Goal: Obtain resource: Download file/media

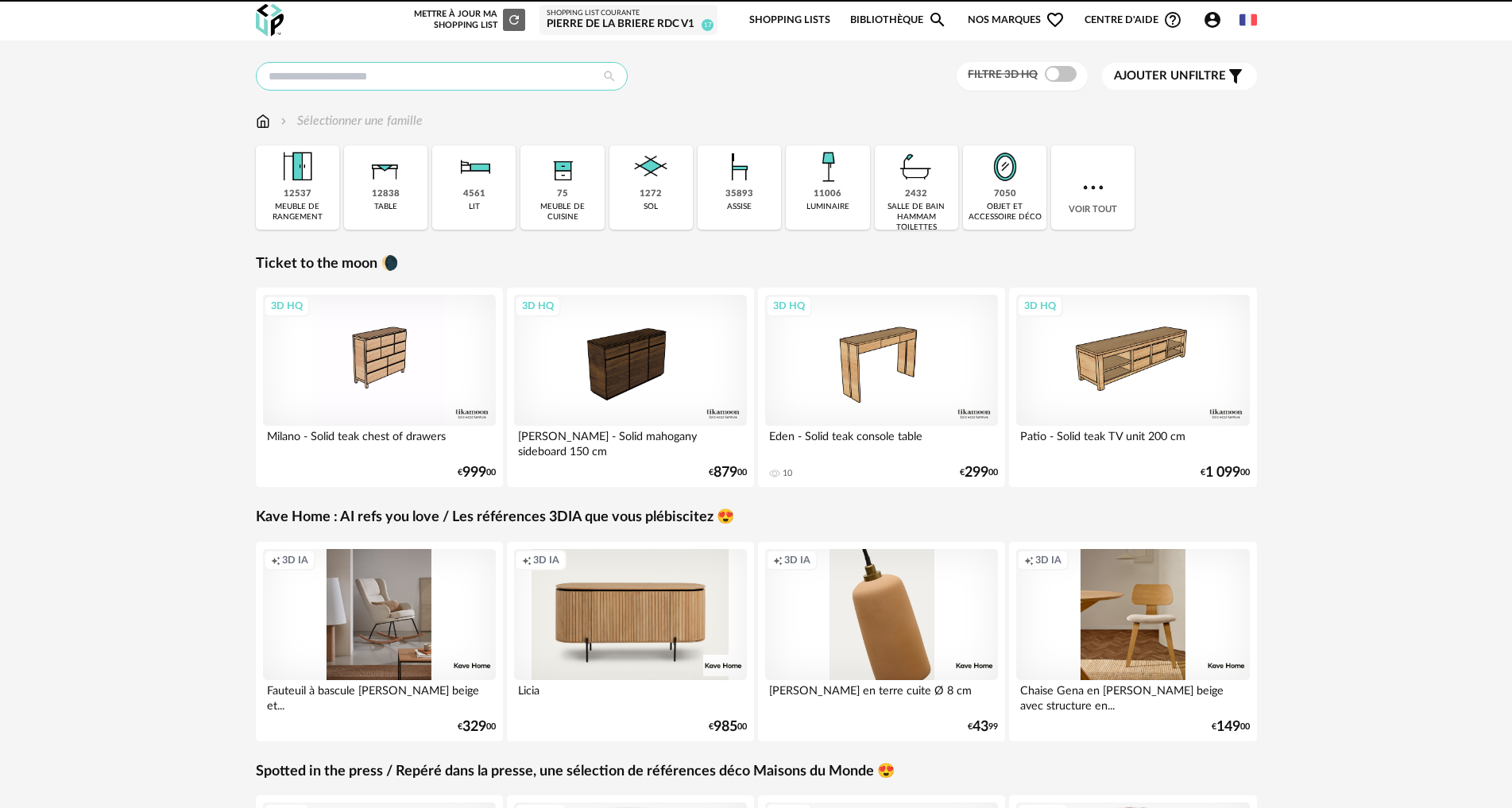
click at [381, 83] on input "text" at bounding box center [441, 77] width 372 height 29
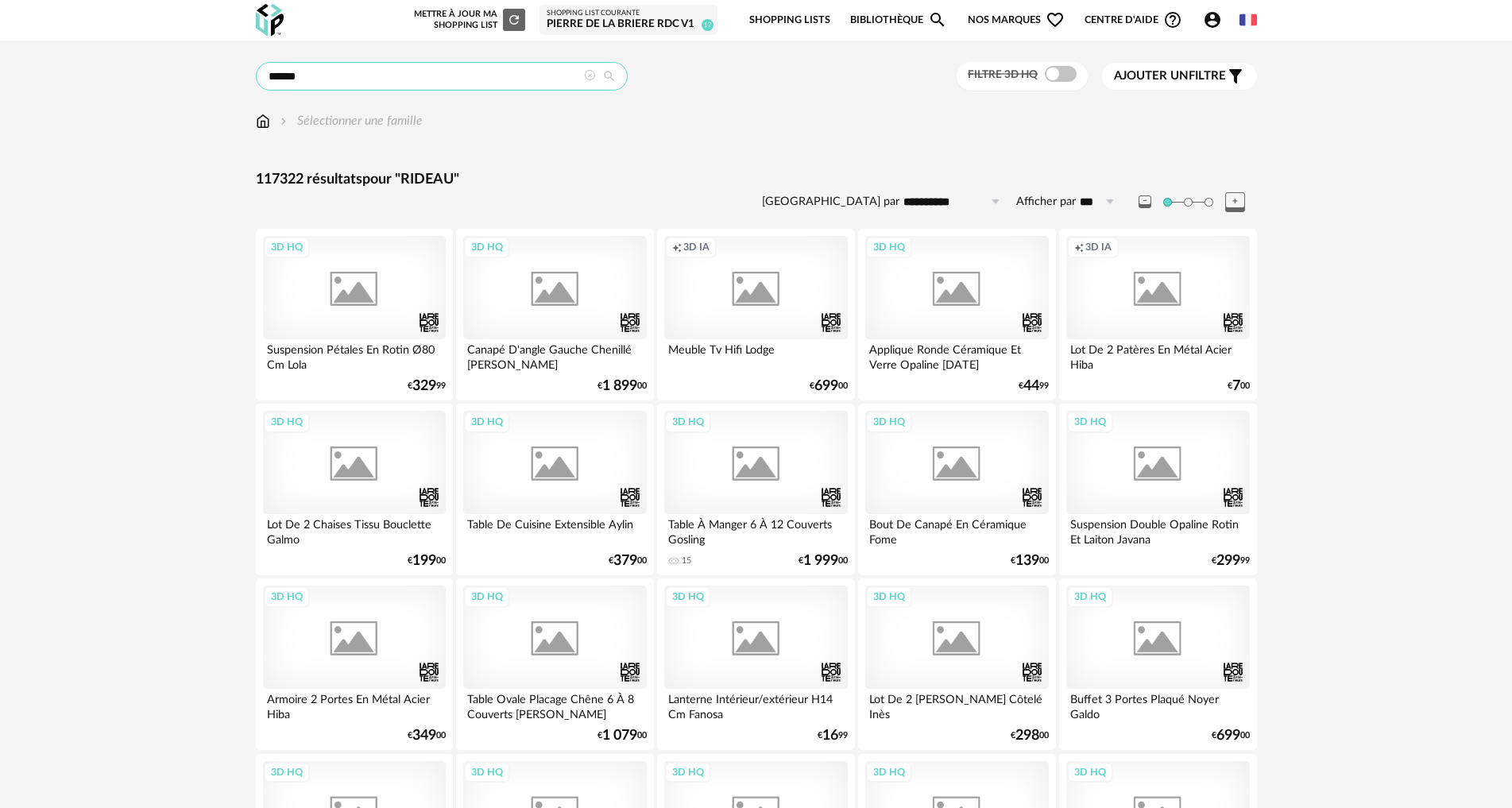
type input "******"
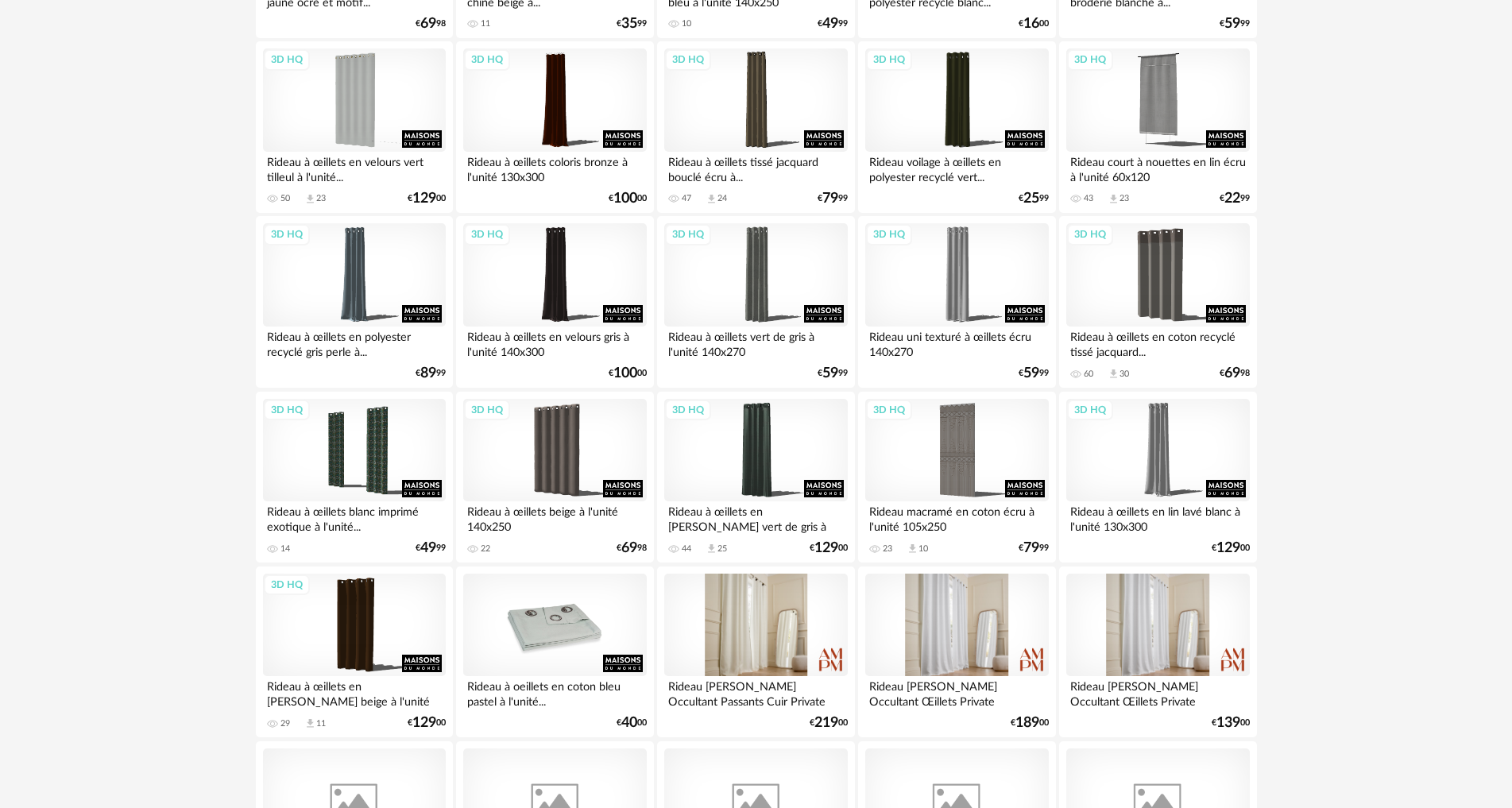
scroll to position [477, 0]
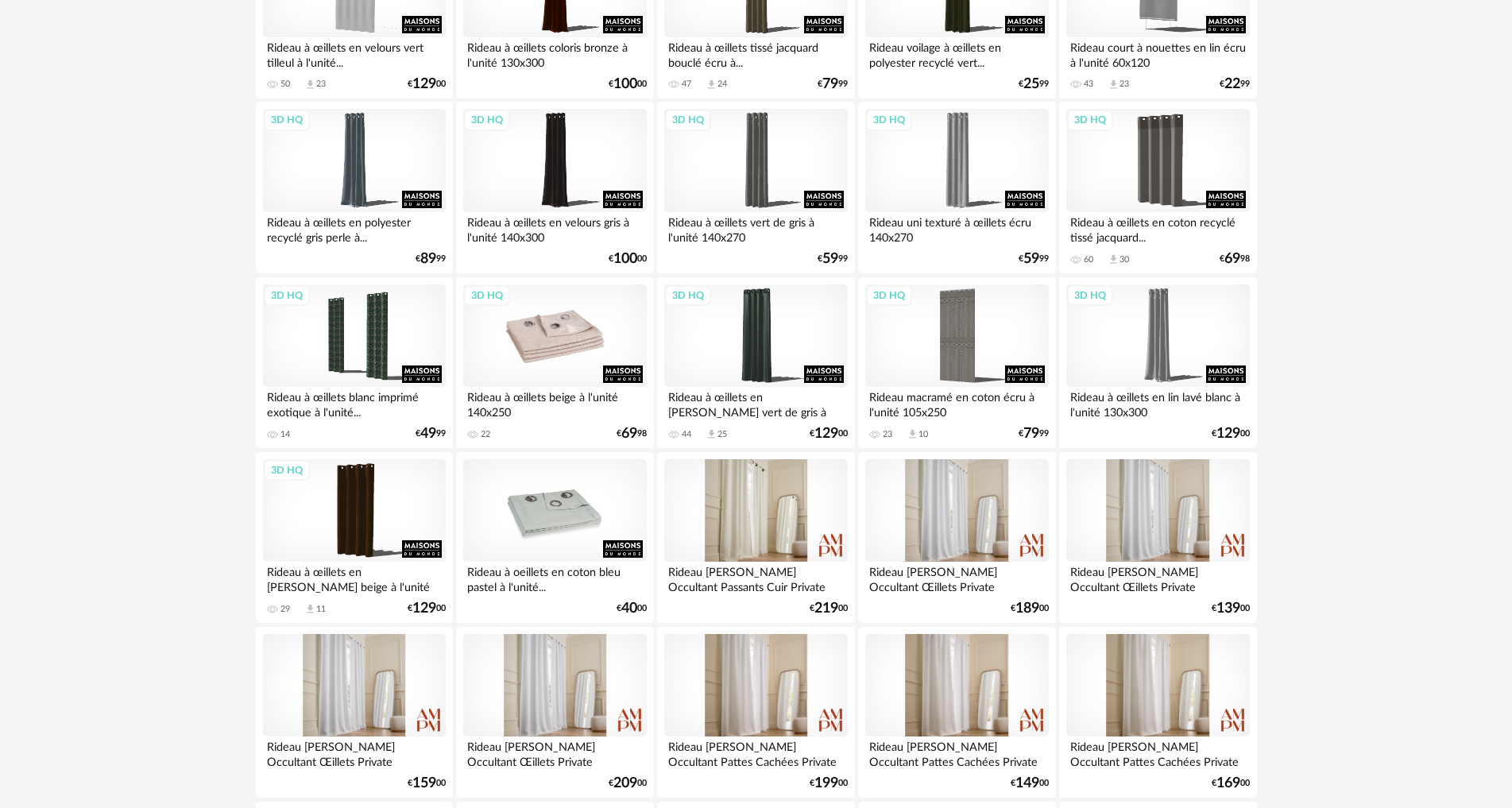
click at [550, 334] on div "3D HQ" at bounding box center [554, 336] width 183 height 103
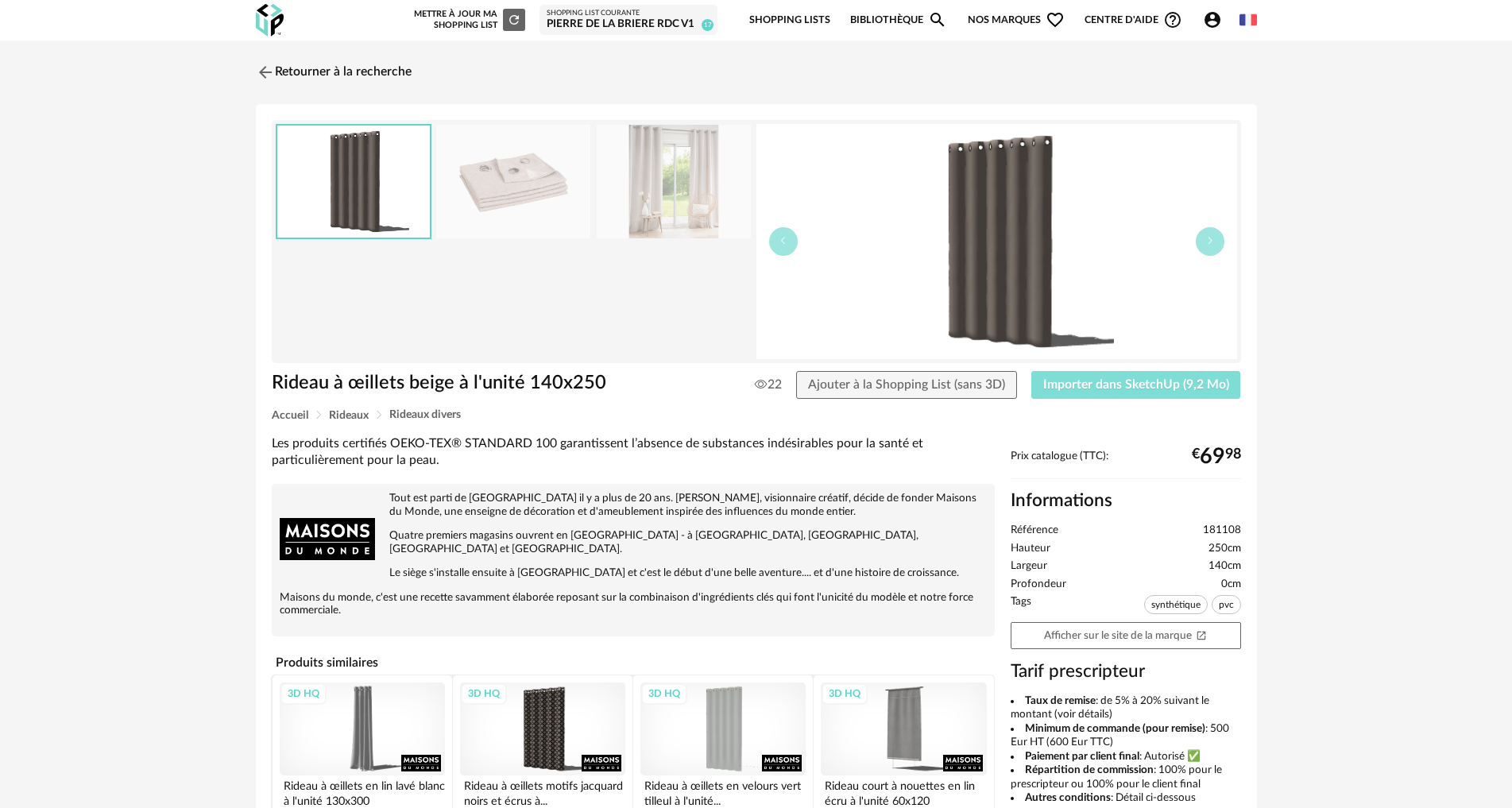
click at [1117, 390] on span "Importer dans SketchUp (9,2 Mo)" at bounding box center [1136, 384] width 186 height 13
click at [321, 66] on link "Retourner à la recherche" at bounding box center [329, 71] width 156 height 35
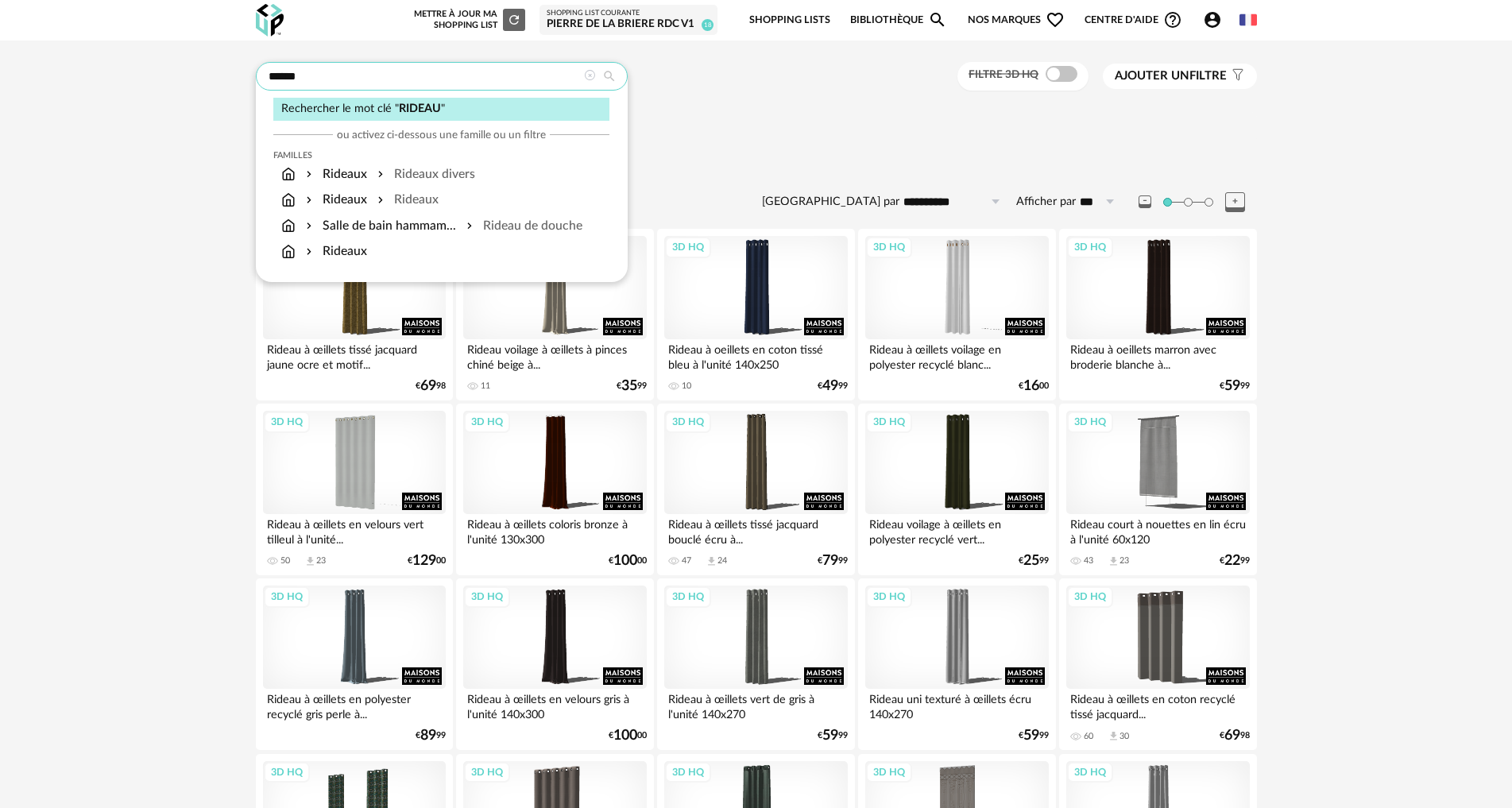
drag, startPoint x: 286, startPoint y: 71, endPoint x: 48, endPoint y: 46, distance: 239.3
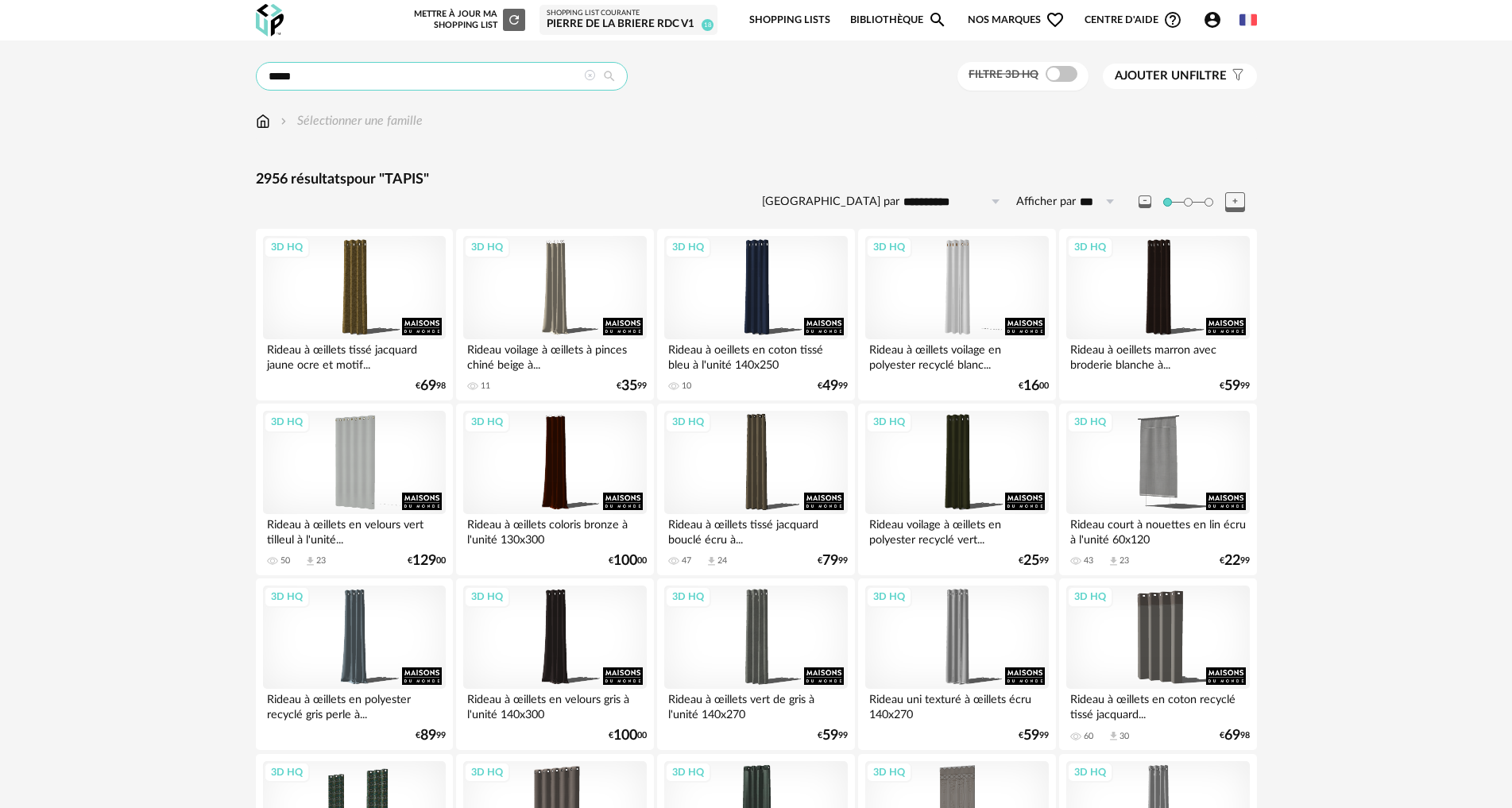
type input "*****"
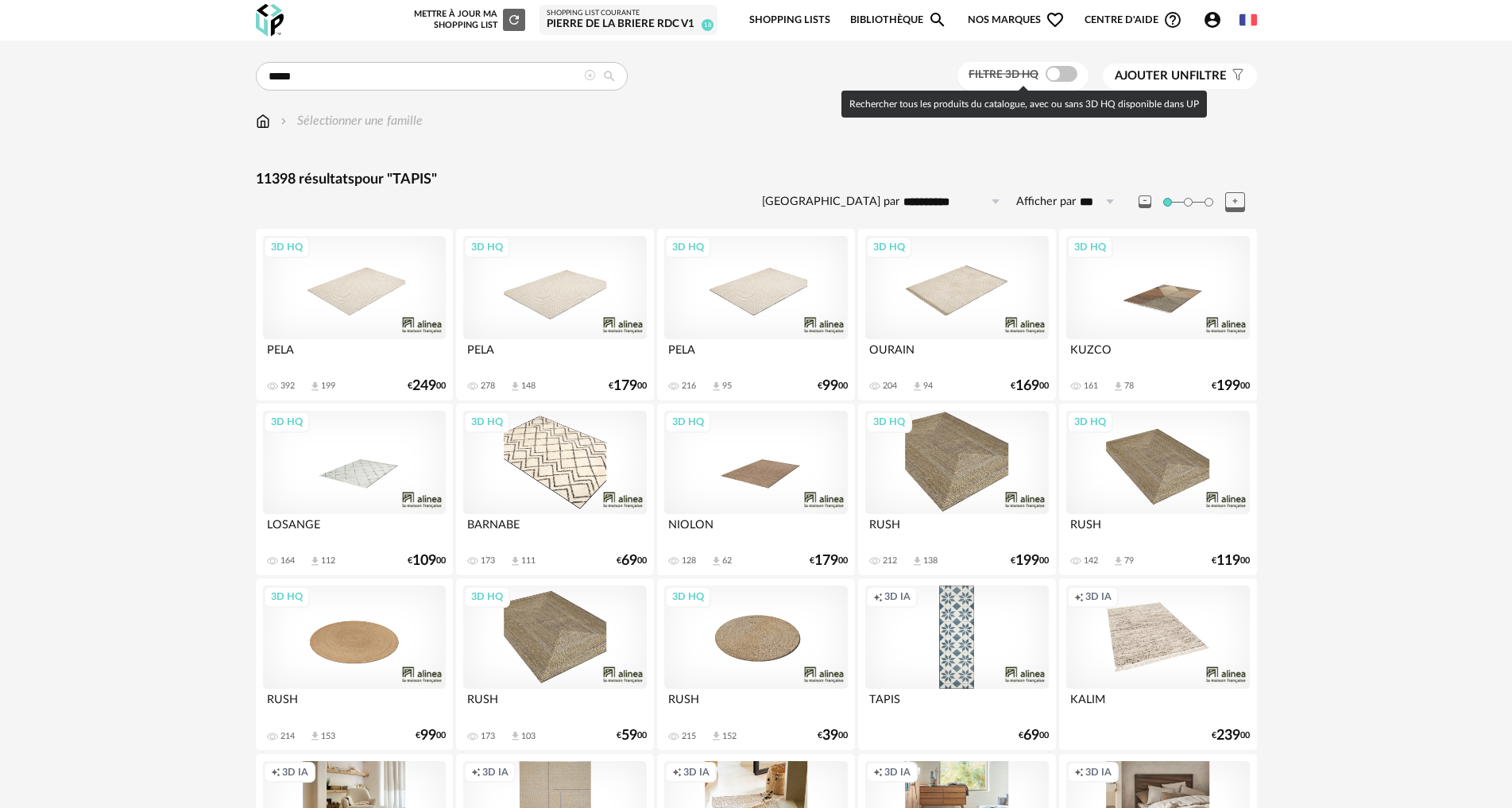
click at [1048, 74] on span at bounding box center [1061, 74] width 31 height 16
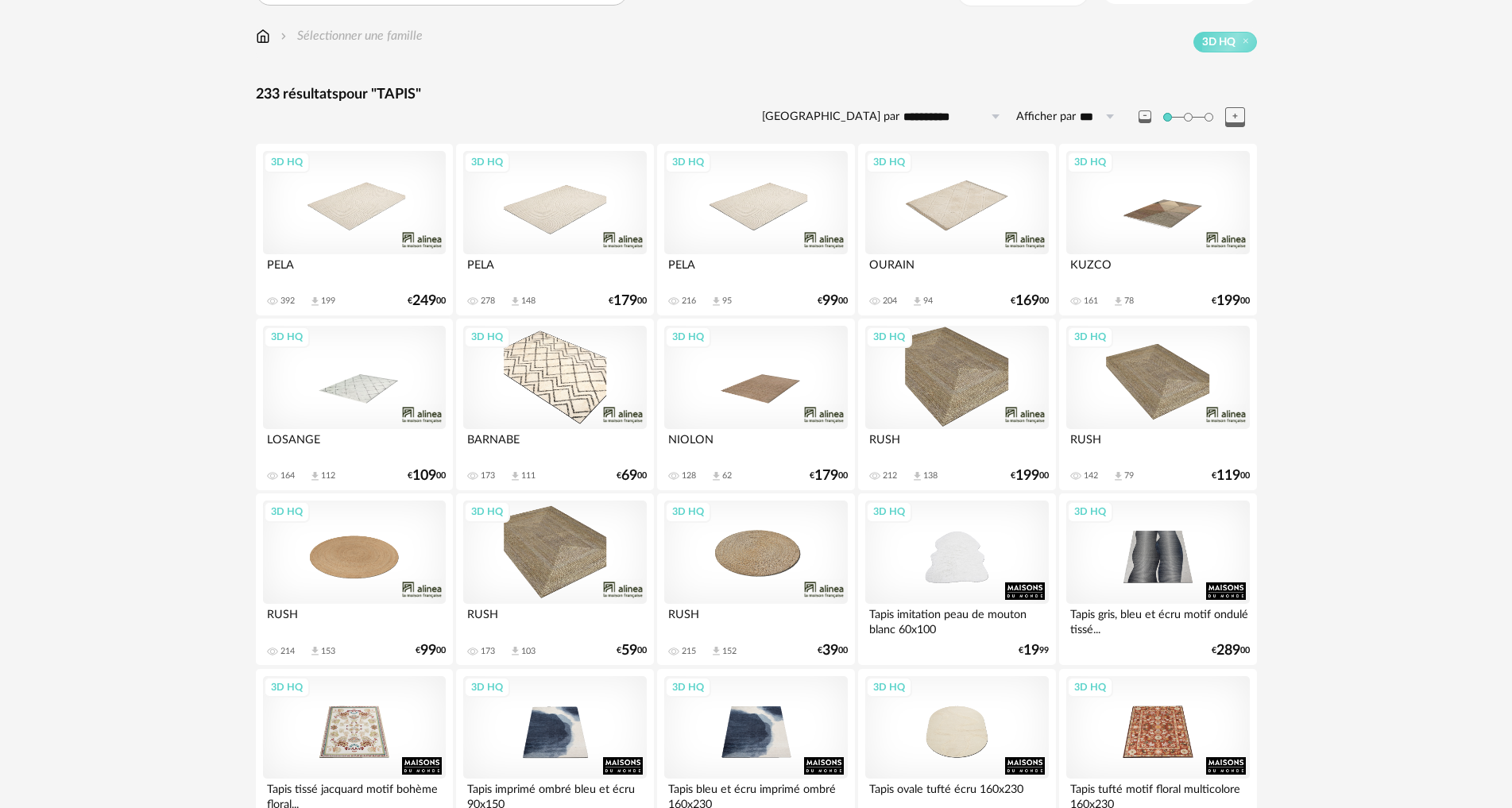
scroll to position [318, 0]
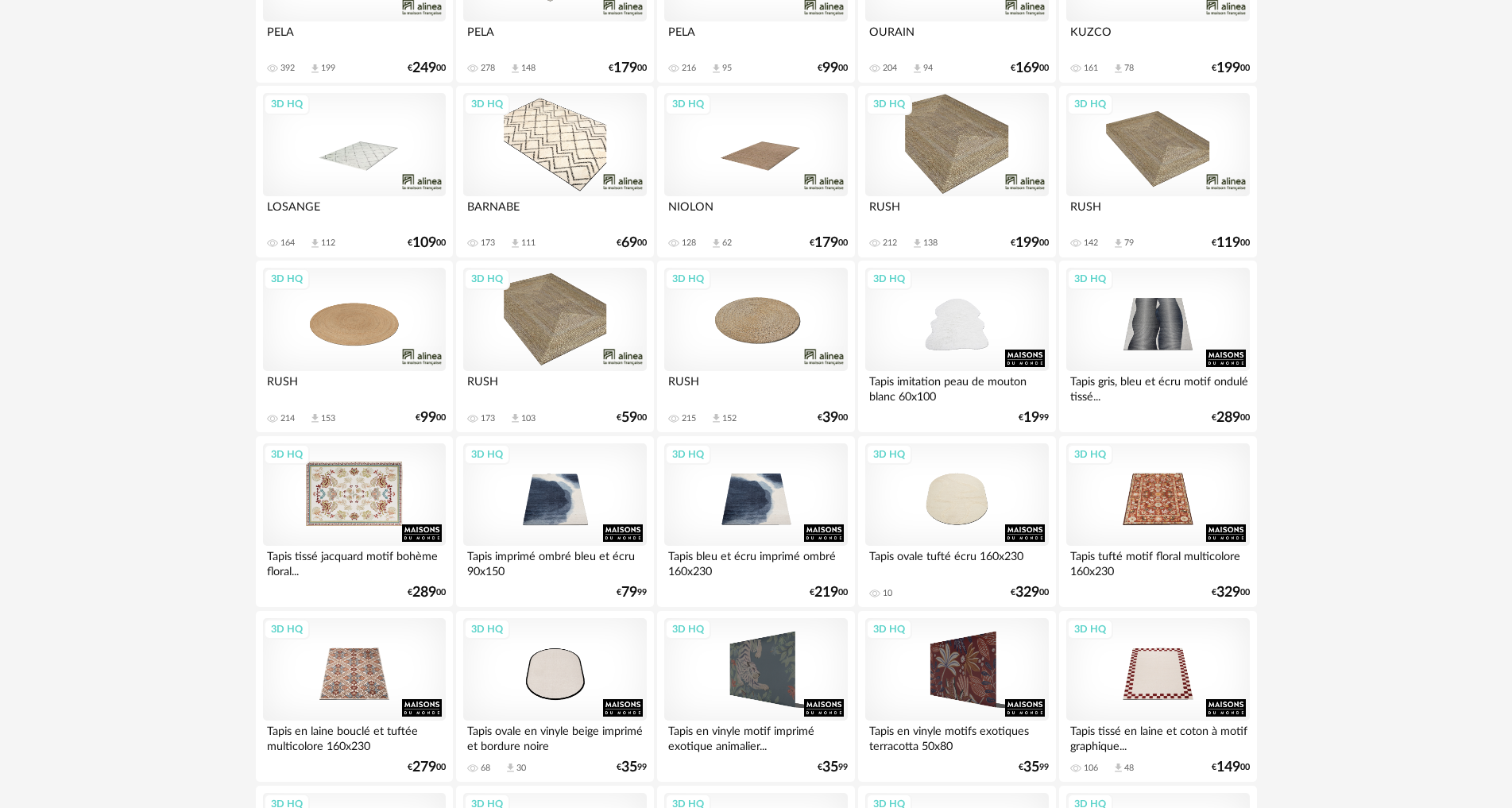
click at [351, 506] on div "3D HQ" at bounding box center [354, 494] width 183 height 103
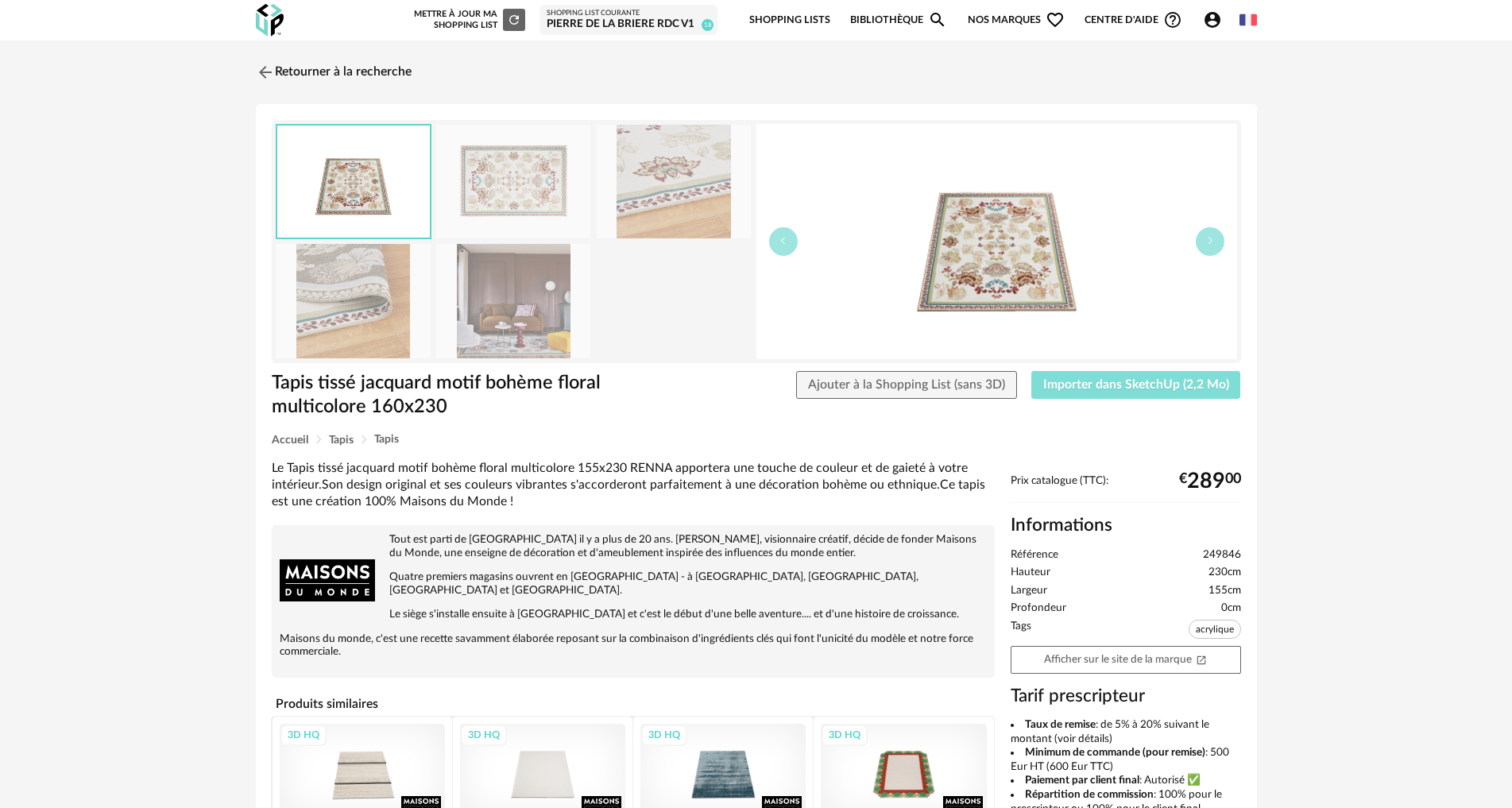
click at [1115, 376] on button "Importer dans SketchUp (2,2 Mo)" at bounding box center [1136, 385] width 210 height 29
click at [1032, 371] on button "Importer dans SketchUp (2,2 Mo)" at bounding box center [1136, 385] width 210 height 29
click at [298, 66] on link "Retourner à la recherche" at bounding box center [329, 71] width 156 height 35
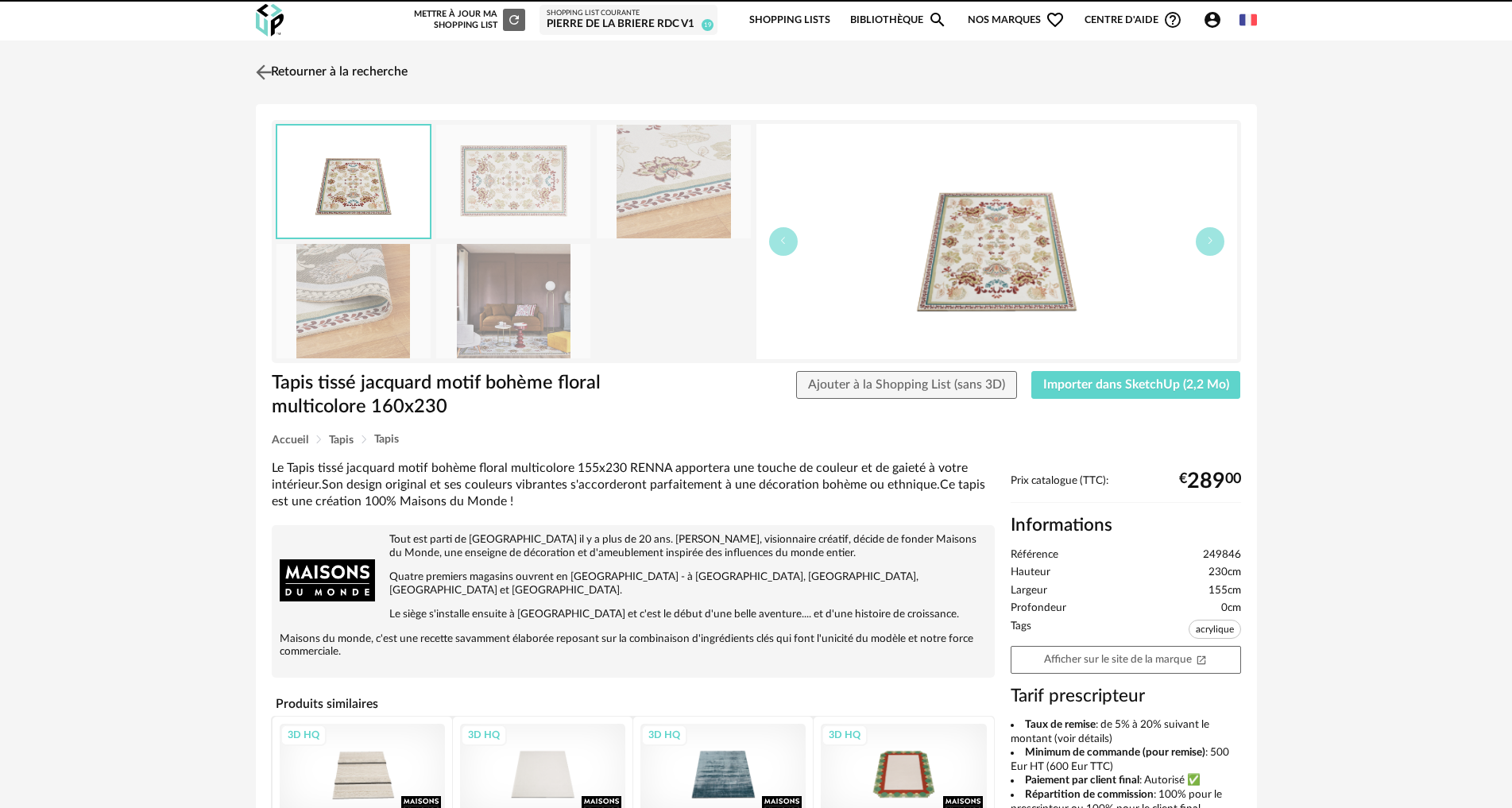
scroll to position [318, 0]
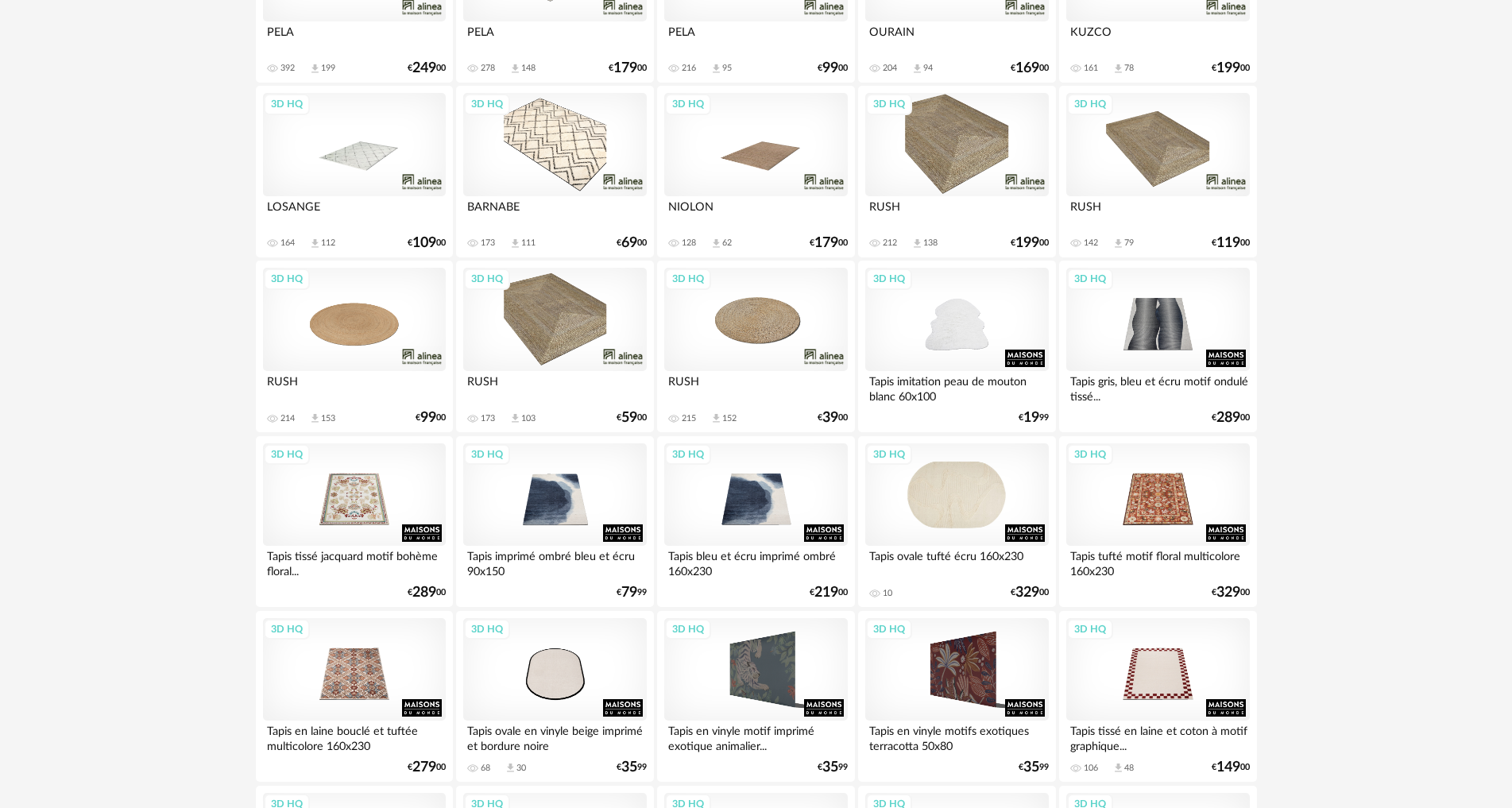
click at [970, 503] on div "3D HQ" at bounding box center [957, 494] width 183 height 103
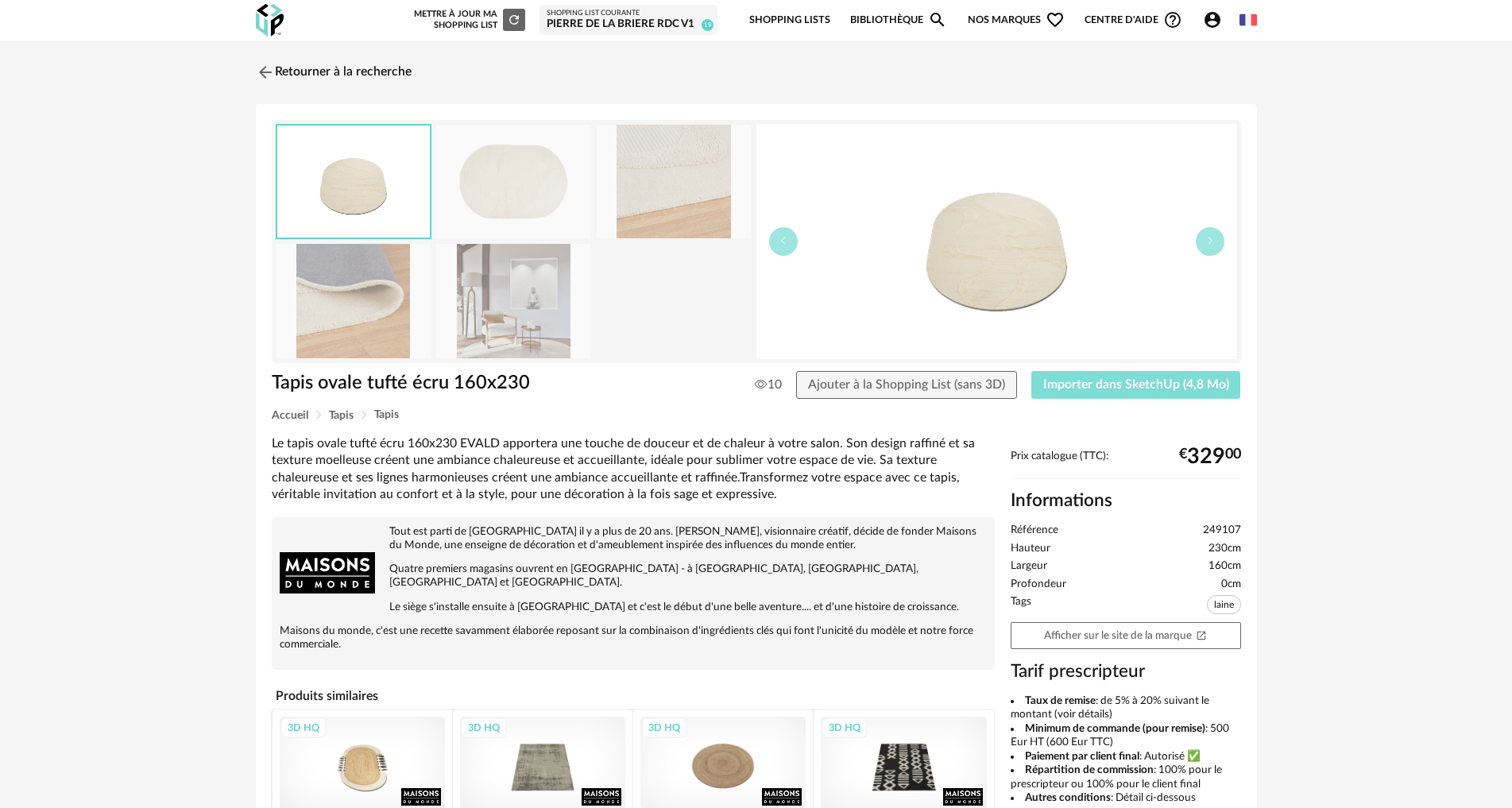
click at [1099, 383] on span "Importer dans SketchUp (4,8 Mo)" at bounding box center [1136, 384] width 186 height 13
click at [281, 66] on link "Retourner à la recherche" at bounding box center [329, 71] width 156 height 35
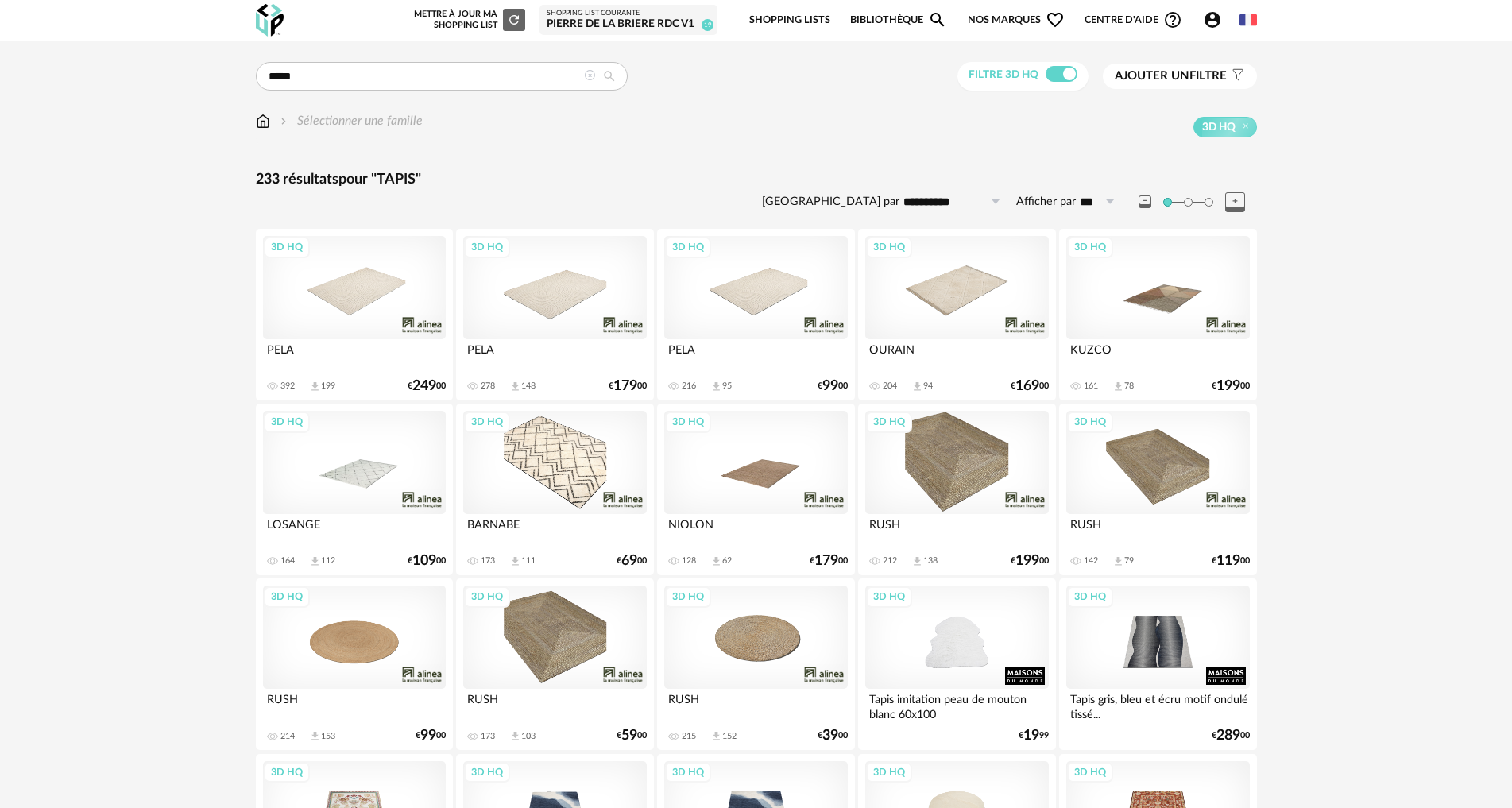
click at [595, 77] on icon at bounding box center [610, 76] width 29 height 14
click at [591, 77] on icon at bounding box center [589, 75] width 11 height 11
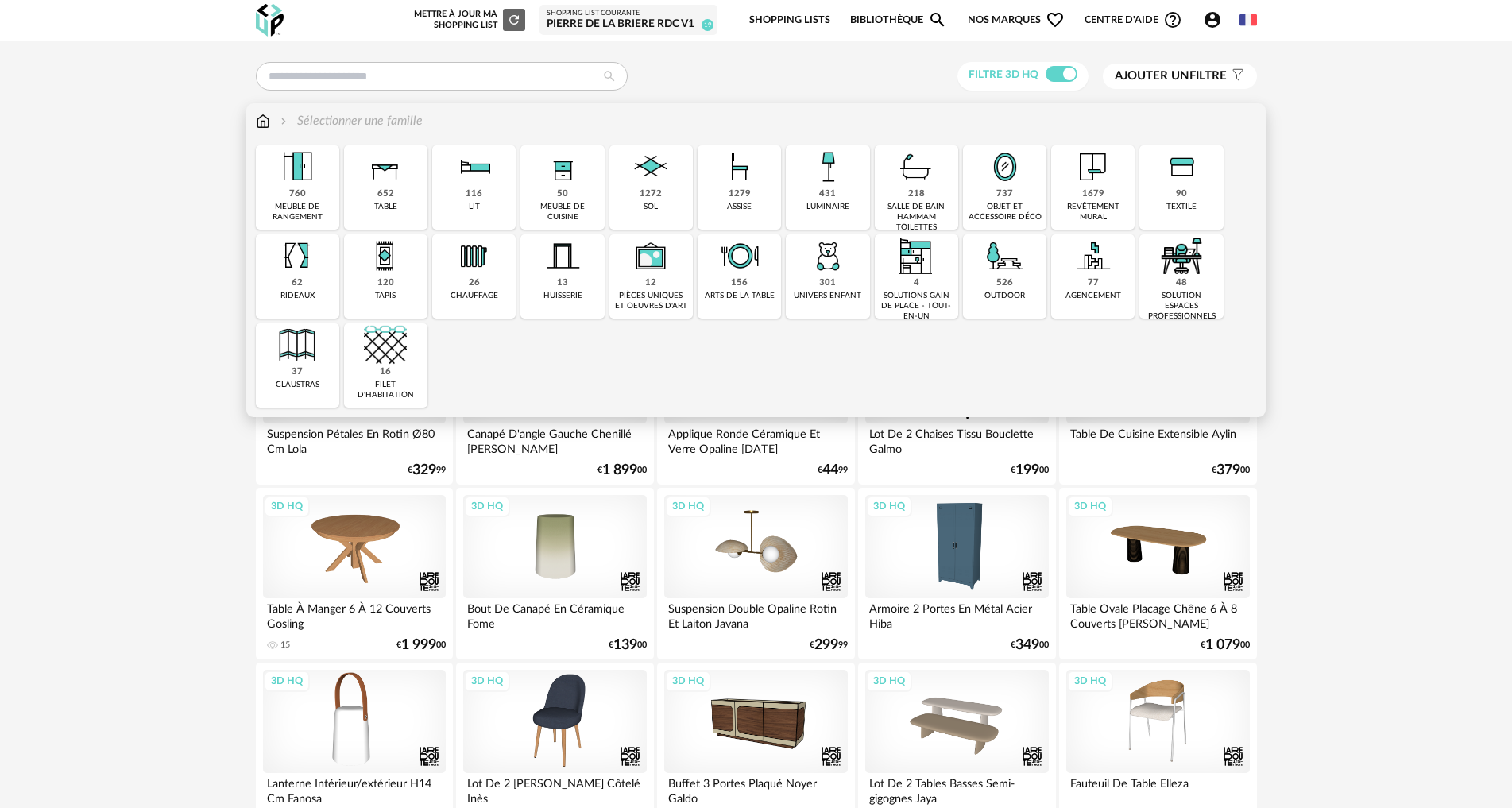
click at [824, 170] on img at bounding box center [828, 167] width 43 height 43
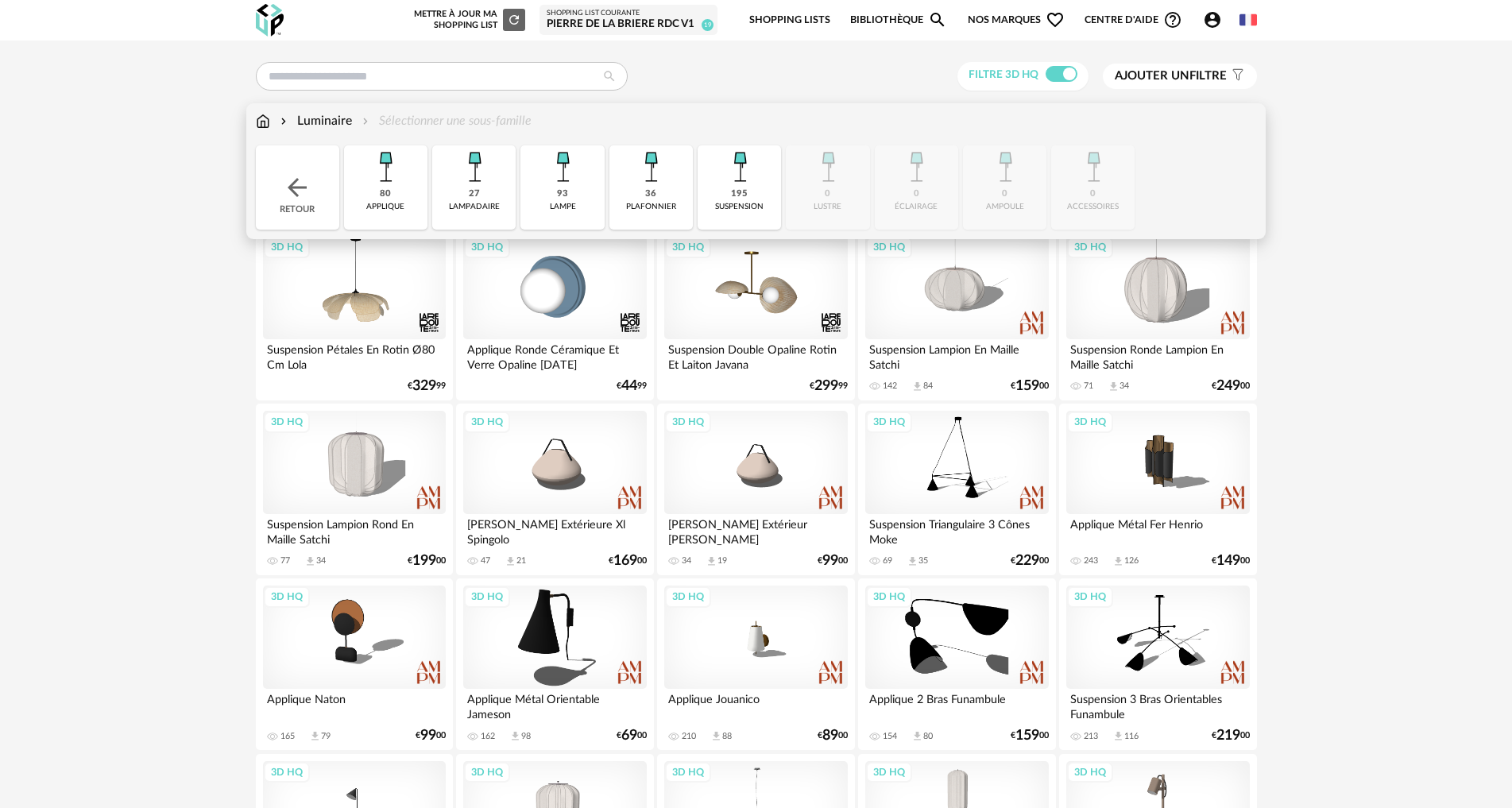
click at [396, 190] on div "80 applique" at bounding box center [386, 187] width 83 height 84
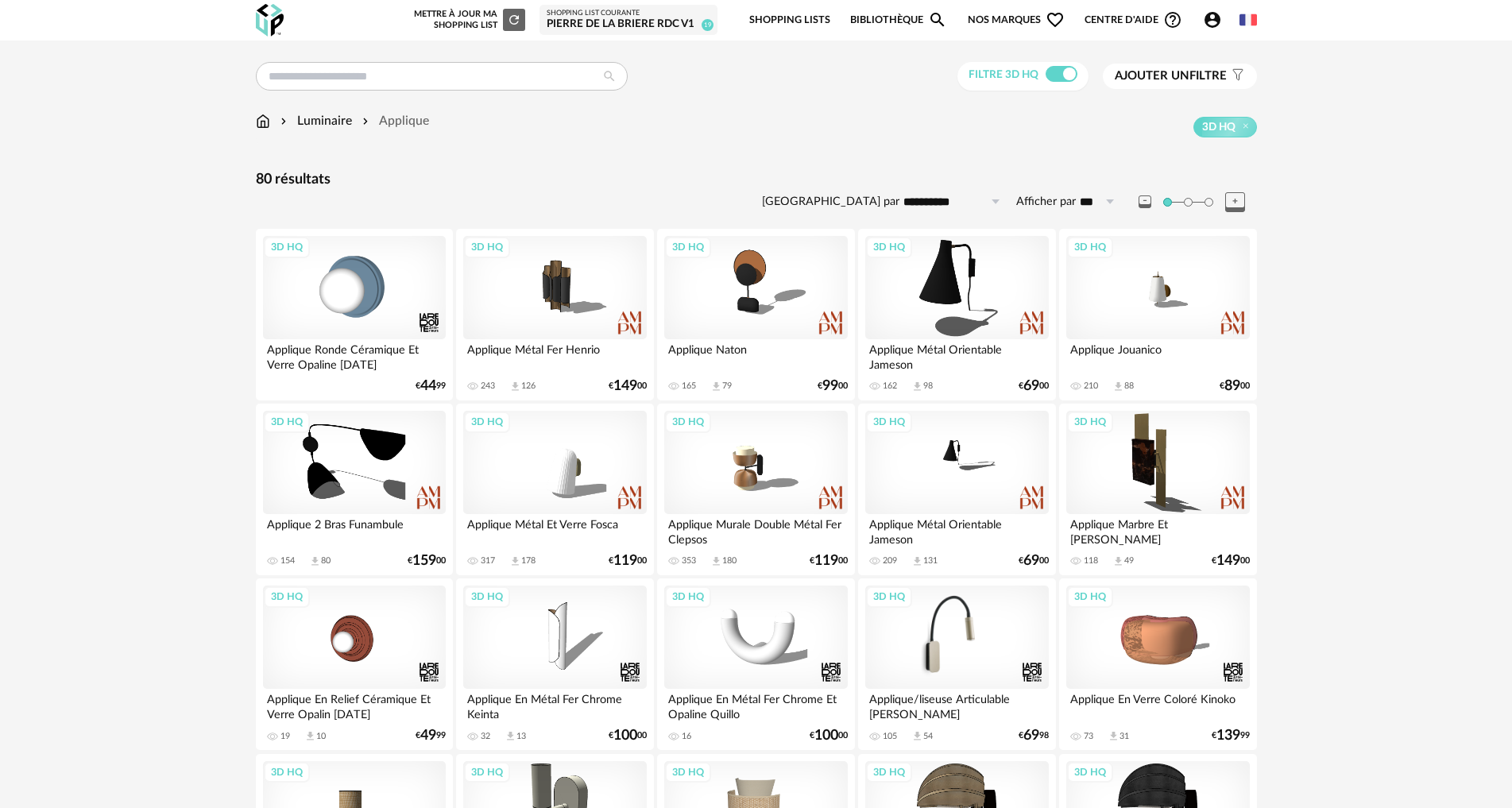
click at [937, 648] on div "3D HQ" at bounding box center [957, 637] width 183 height 103
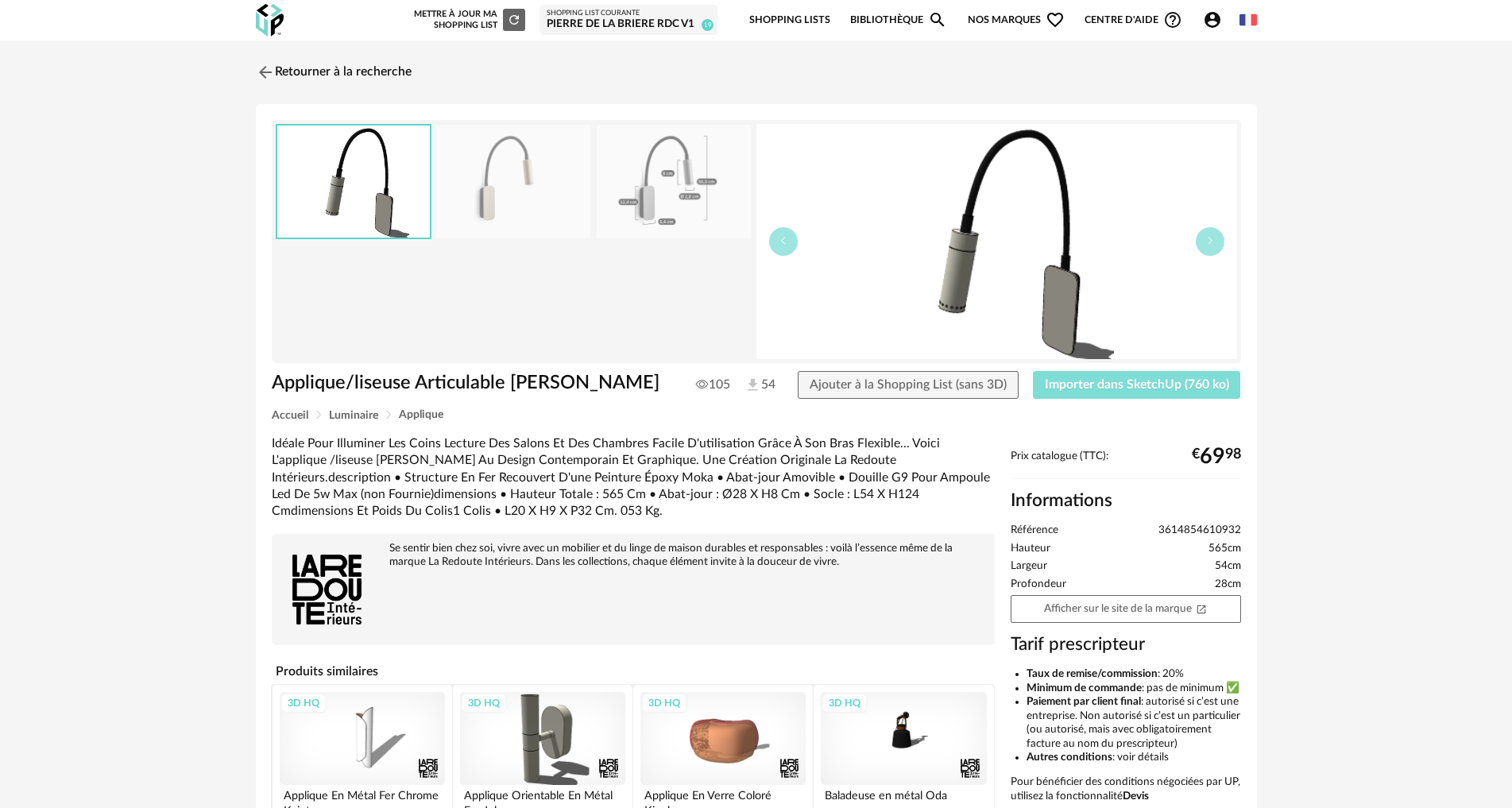
drag, startPoint x: 1156, startPoint y: 385, endPoint x: 760, endPoint y: 428, distance: 398.3
click at [1154, 384] on span "Importer dans SketchUp (760 ko)" at bounding box center [1137, 384] width 185 height 13
click at [321, 77] on link "Retourner à la recherche" at bounding box center [329, 71] width 156 height 35
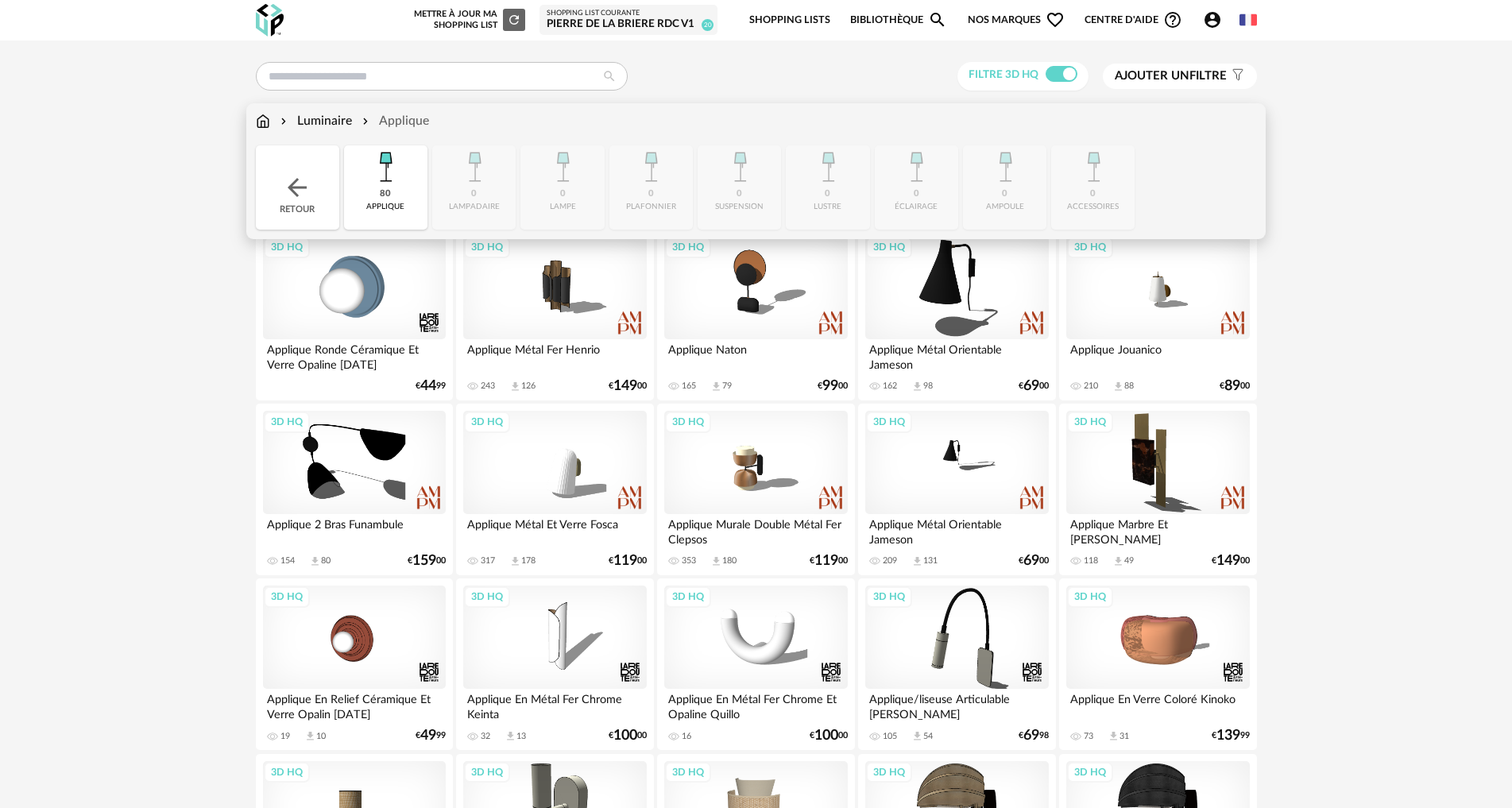
click at [263, 126] on img at bounding box center [263, 121] width 14 height 18
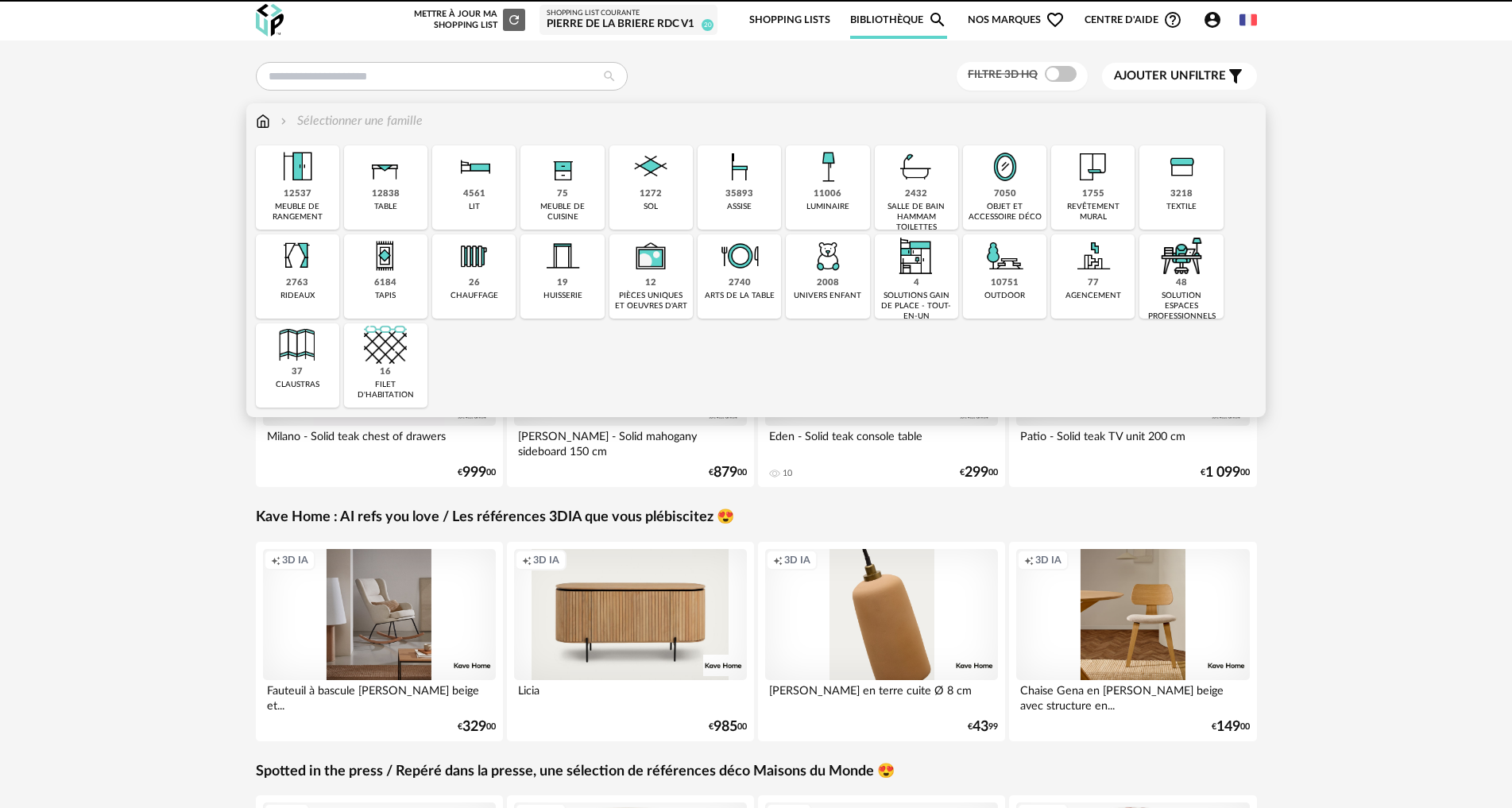
click at [991, 190] on div "7050 objet et accessoire déco" at bounding box center [1005, 187] width 83 height 84
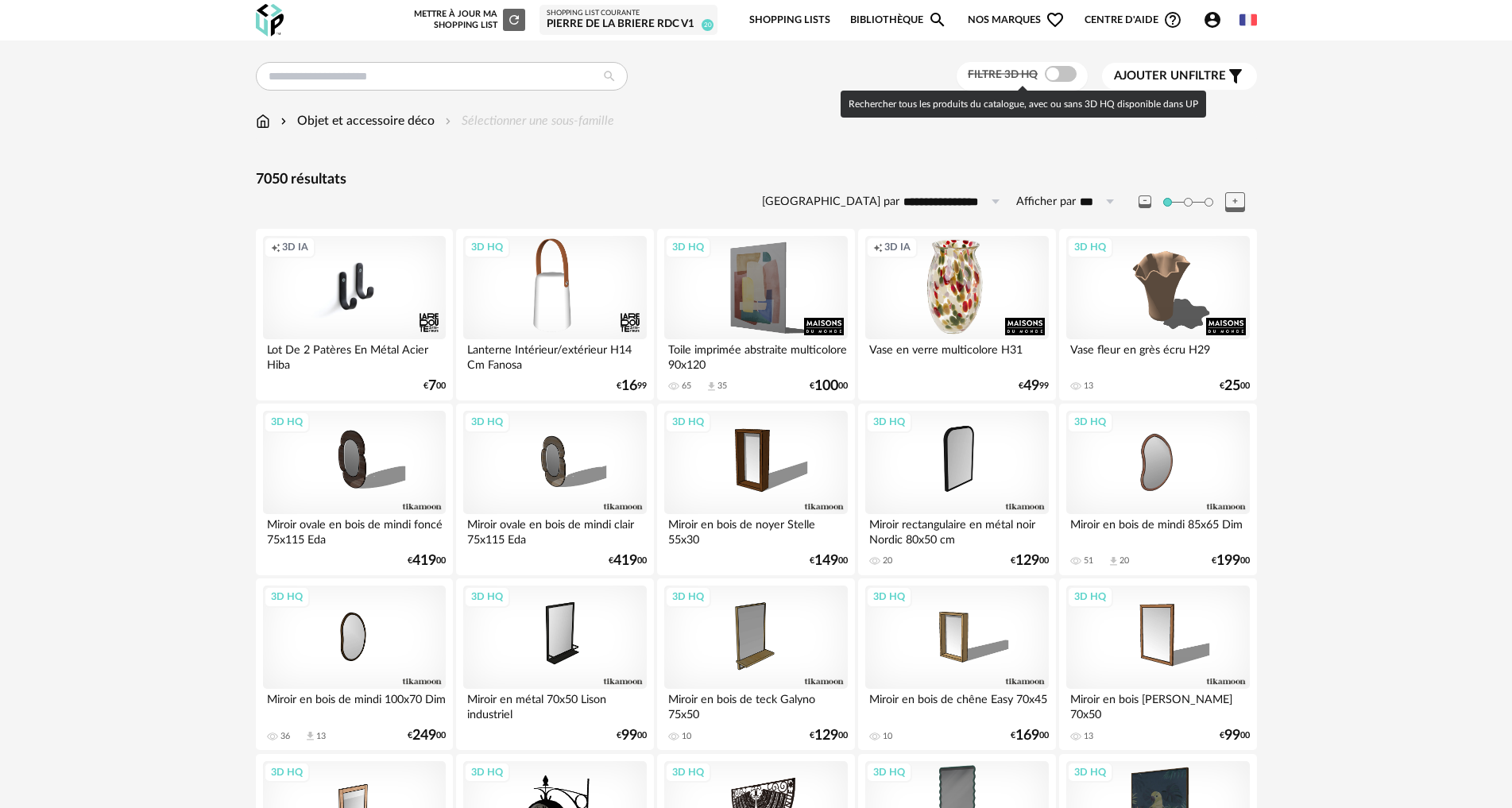
click at [1062, 76] on span at bounding box center [1060, 74] width 31 height 16
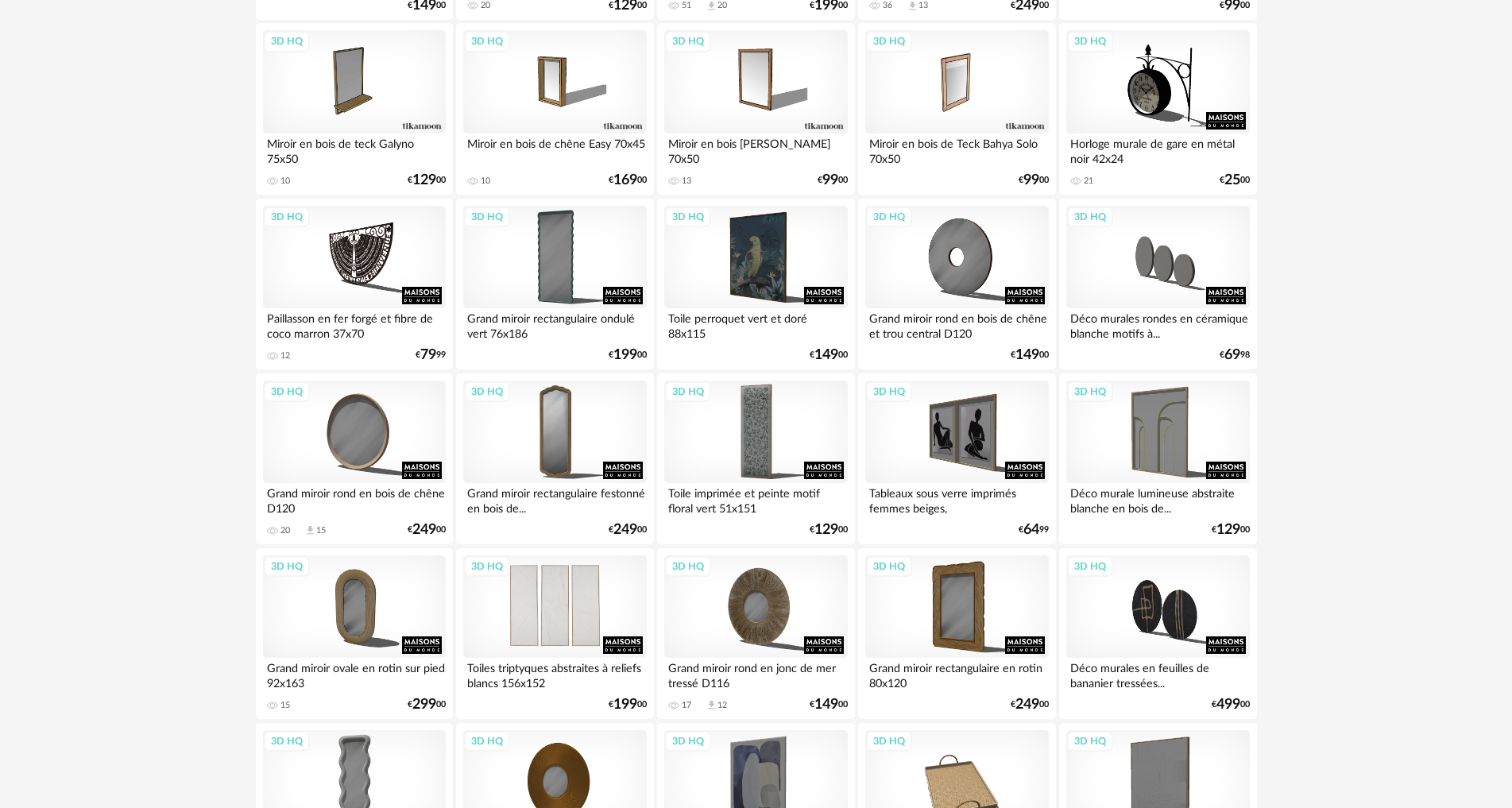
scroll to position [556, 0]
click at [554, 430] on div "3D HQ" at bounding box center [554, 431] width 183 height 103
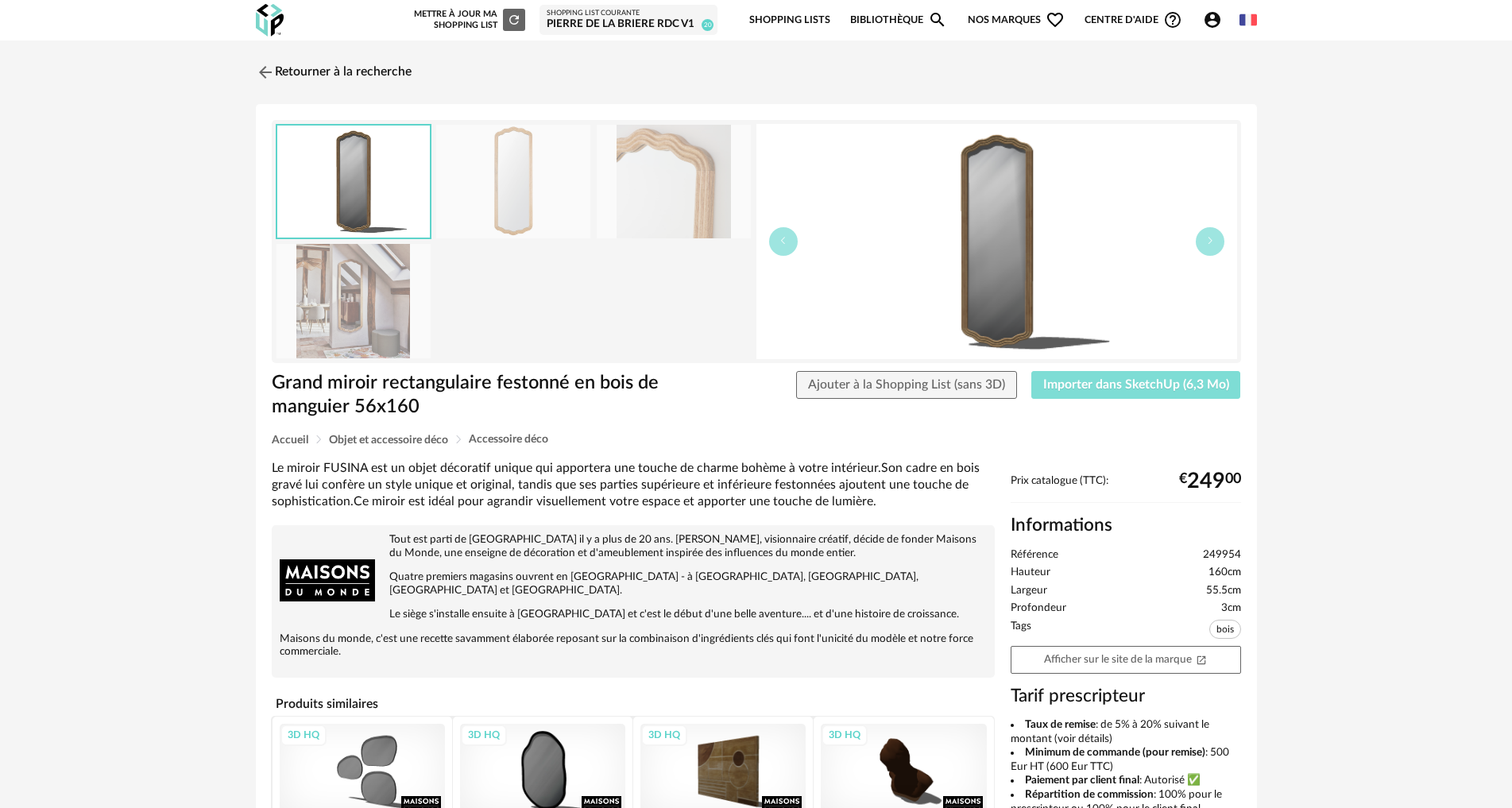
click at [1110, 383] on span "Importer dans SketchUp (6,3 Mo)" at bounding box center [1136, 384] width 186 height 13
click at [317, 72] on link "Retourner à la recherche" at bounding box center [329, 71] width 156 height 35
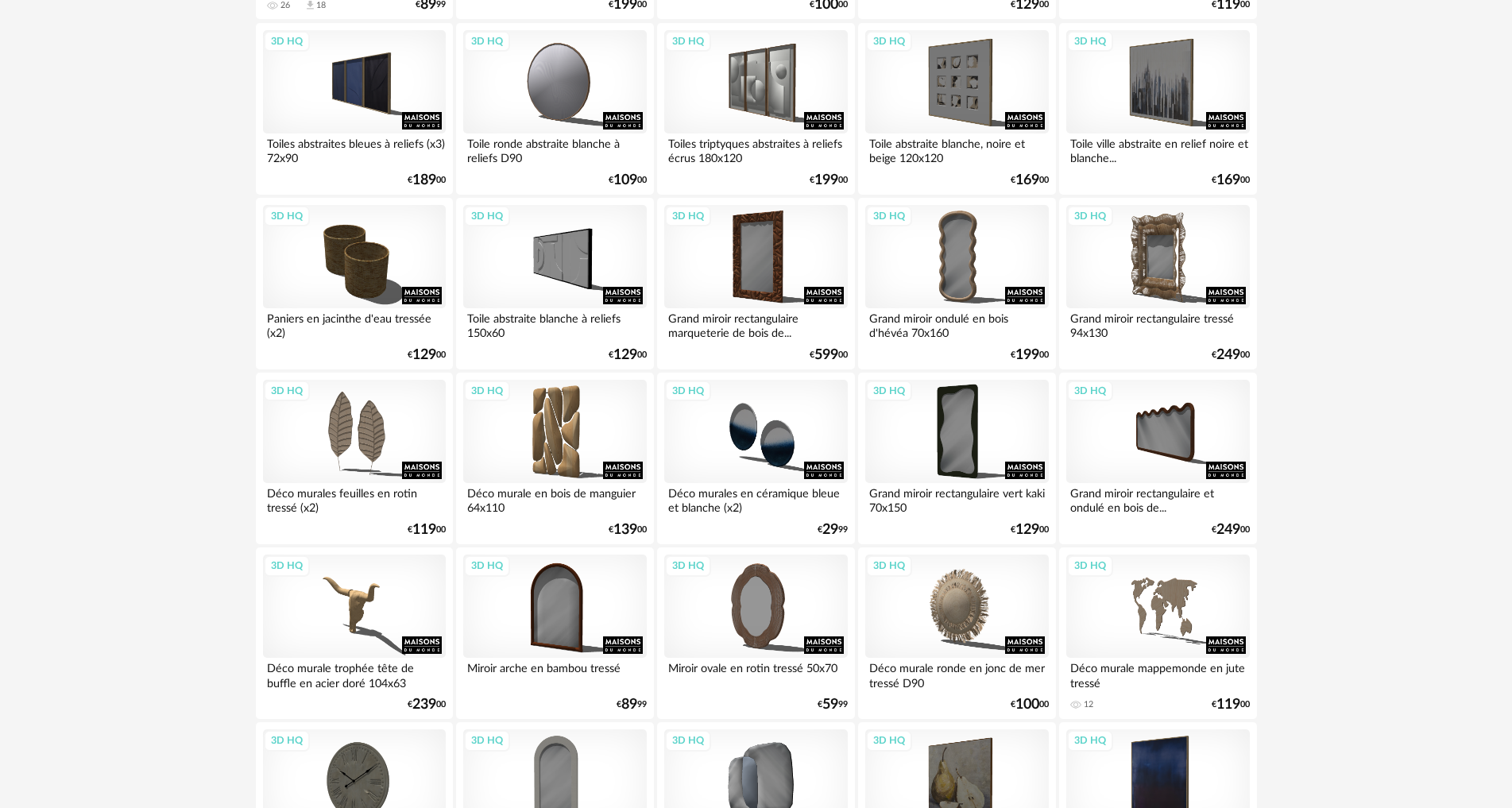
scroll to position [1749, 0]
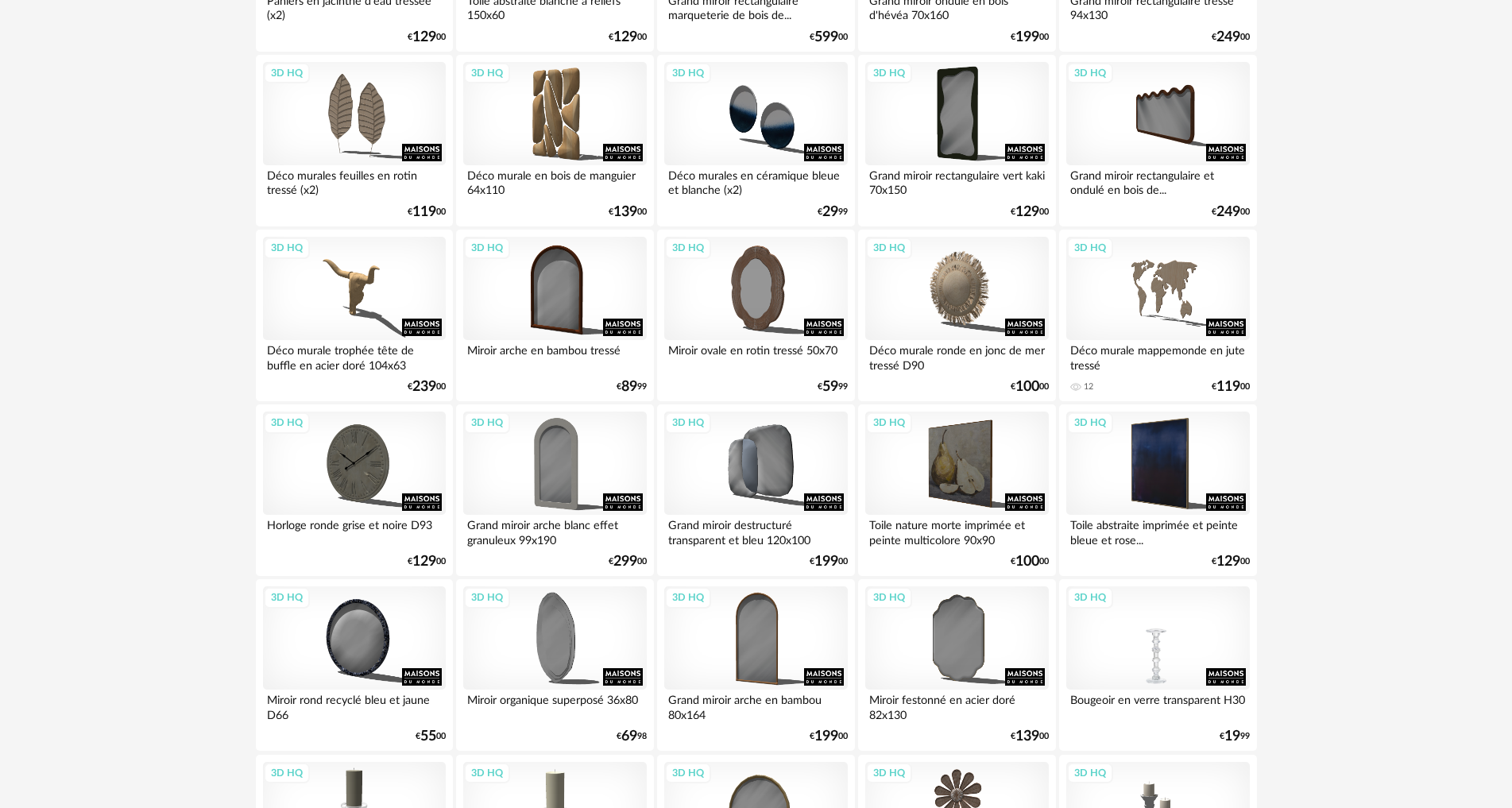
click at [1143, 649] on div "3D HQ" at bounding box center [1157, 638] width 183 height 103
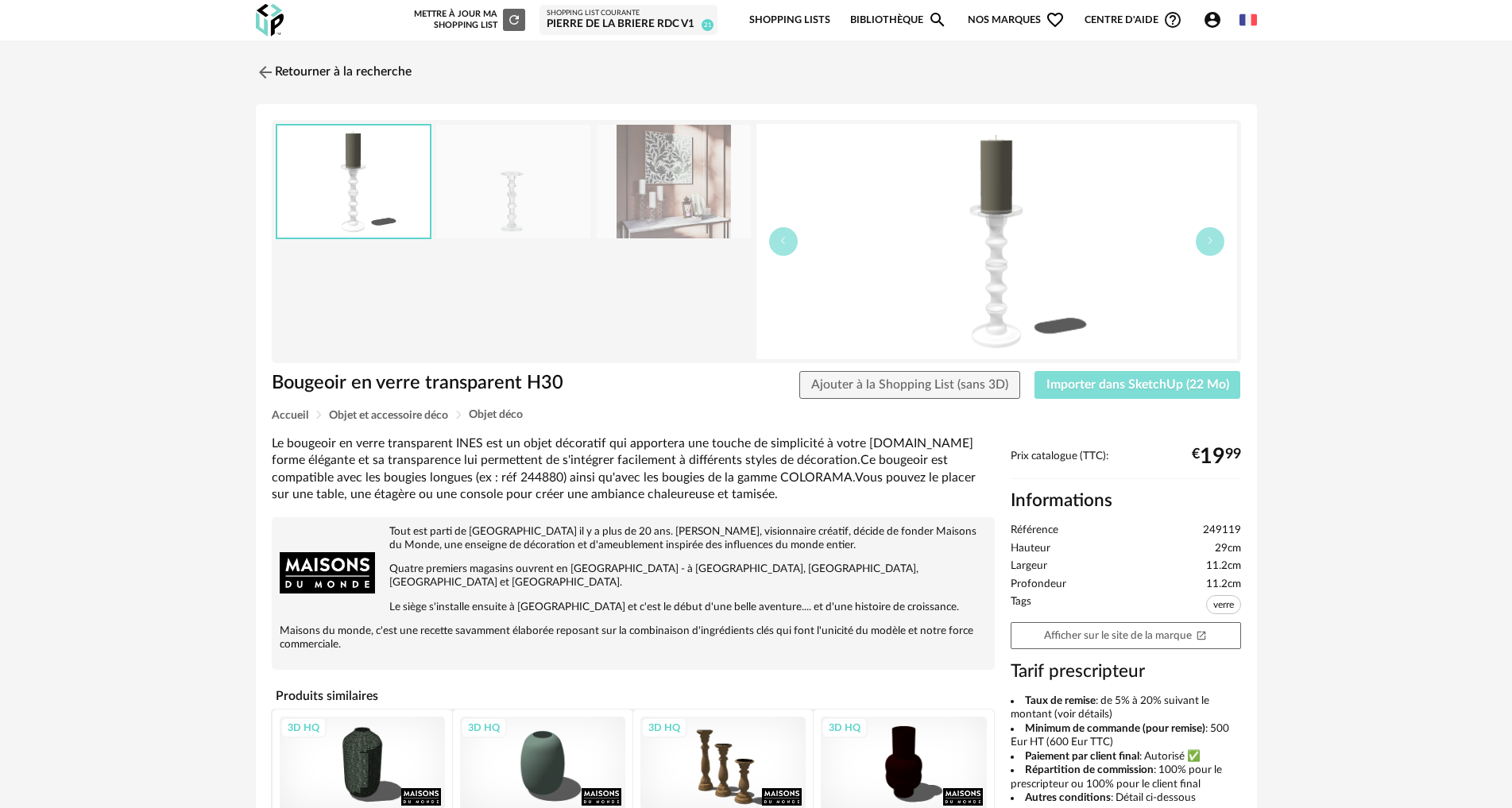
drag, startPoint x: 1080, startPoint y: 387, endPoint x: 838, endPoint y: 407, distance: 242.8
click at [1079, 387] on span "Importer dans SketchUp (22 Mo)" at bounding box center [1138, 384] width 183 height 13
click at [310, 71] on link "Retourner à la recherche" at bounding box center [329, 71] width 156 height 35
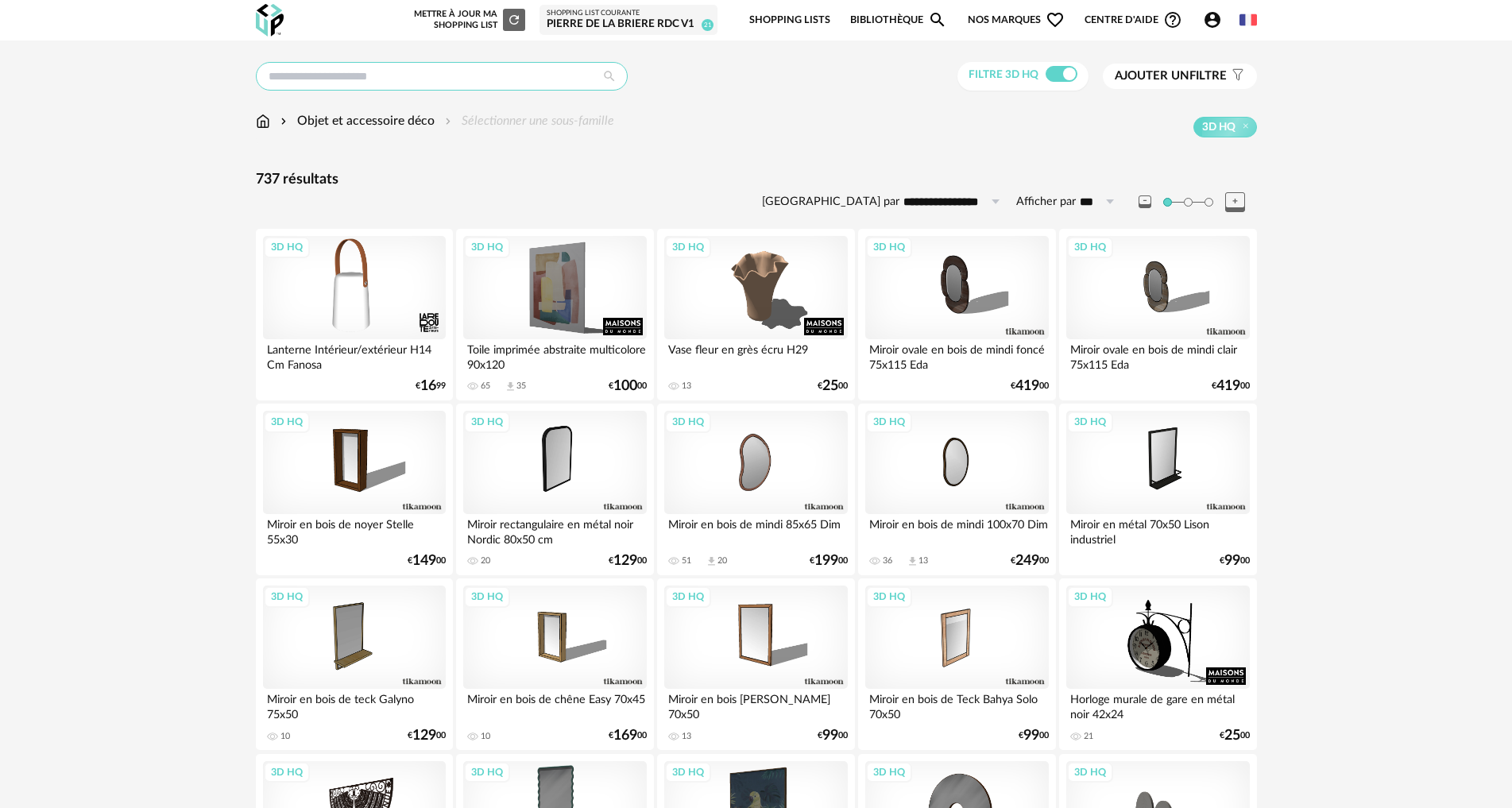
click at [395, 74] on input "text" at bounding box center [441, 77] width 372 height 29
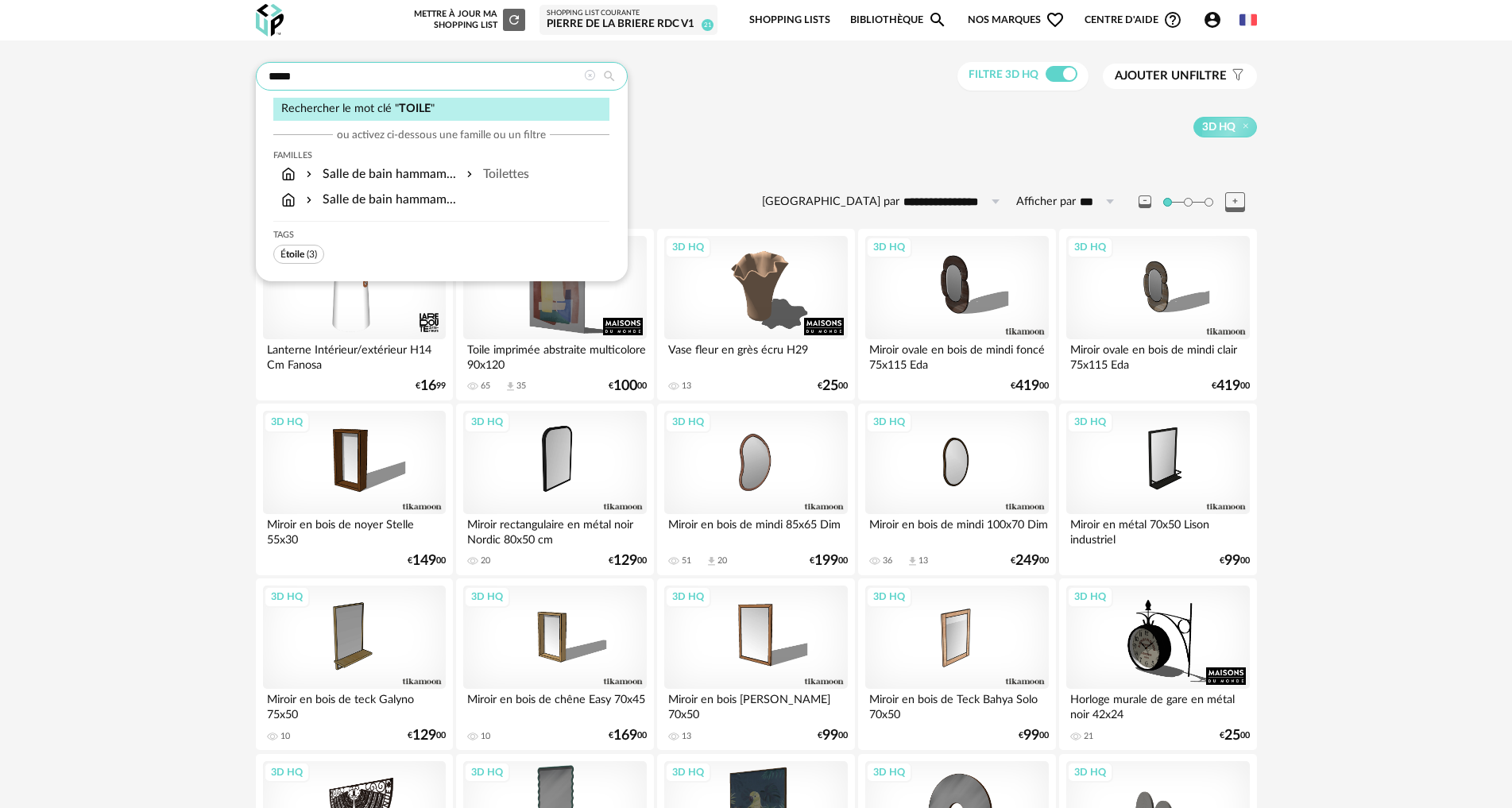
type input "*****"
type input "**********"
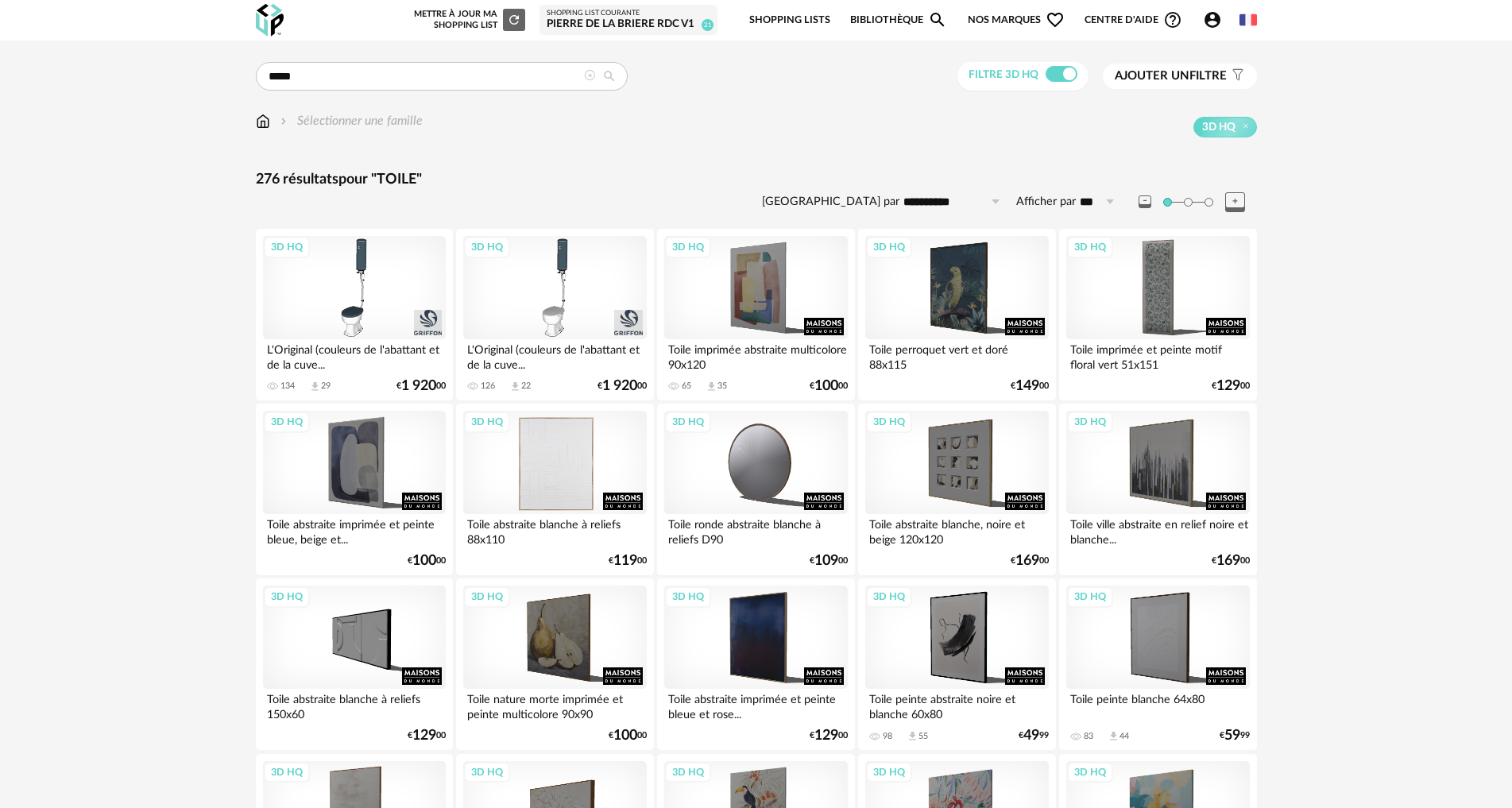
click at [583, 457] on div "3D HQ" at bounding box center [554, 462] width 183 height 103
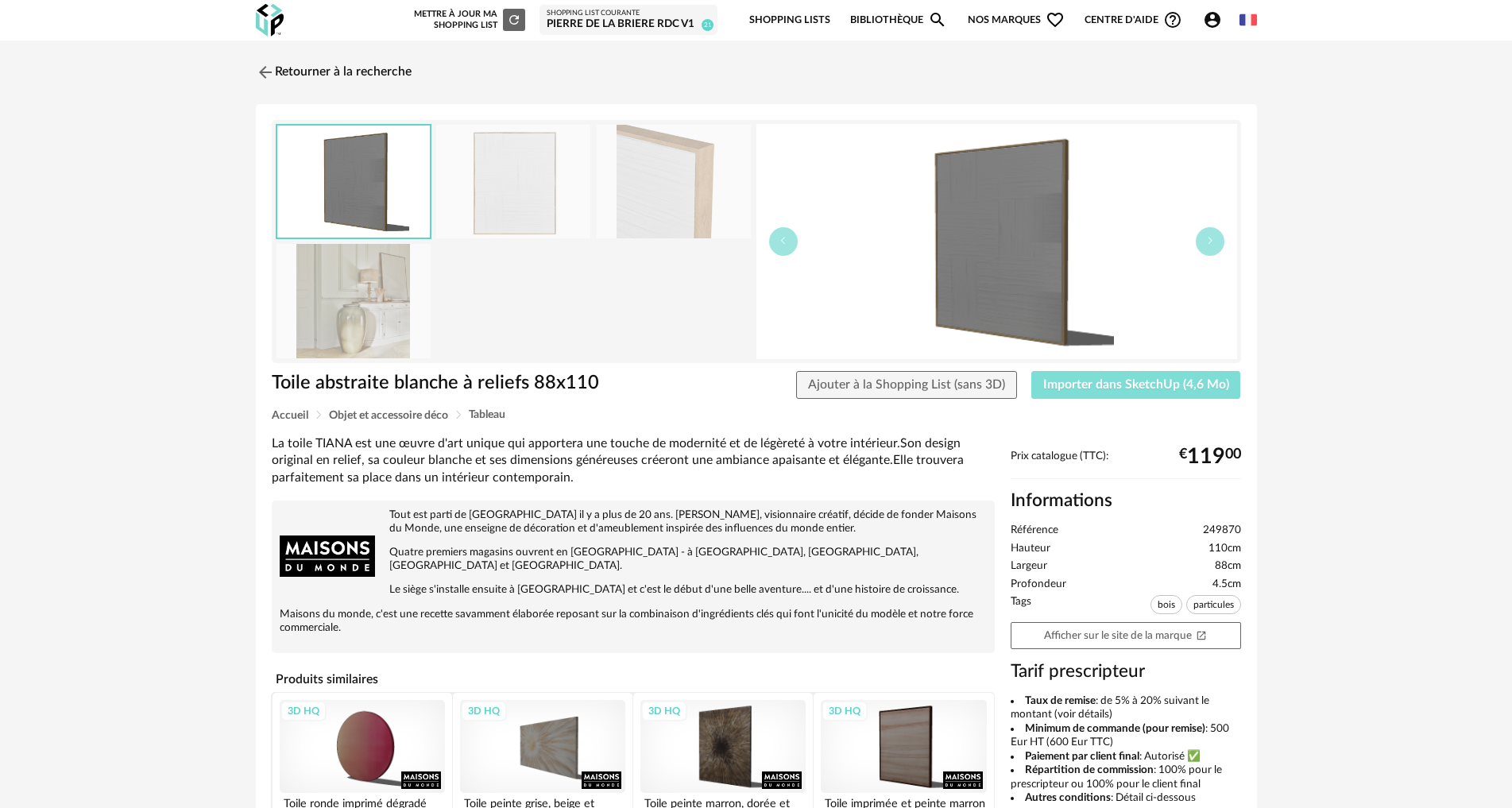
click at [1114, 383] on span "Importer dans SketchUp (4,6 Mo)" at bounding box center [1136, 384] width 186 height 13
click at [318, 75] on link "Retourner à la recherche" at bounding box center [329, 71] width 156 height 35
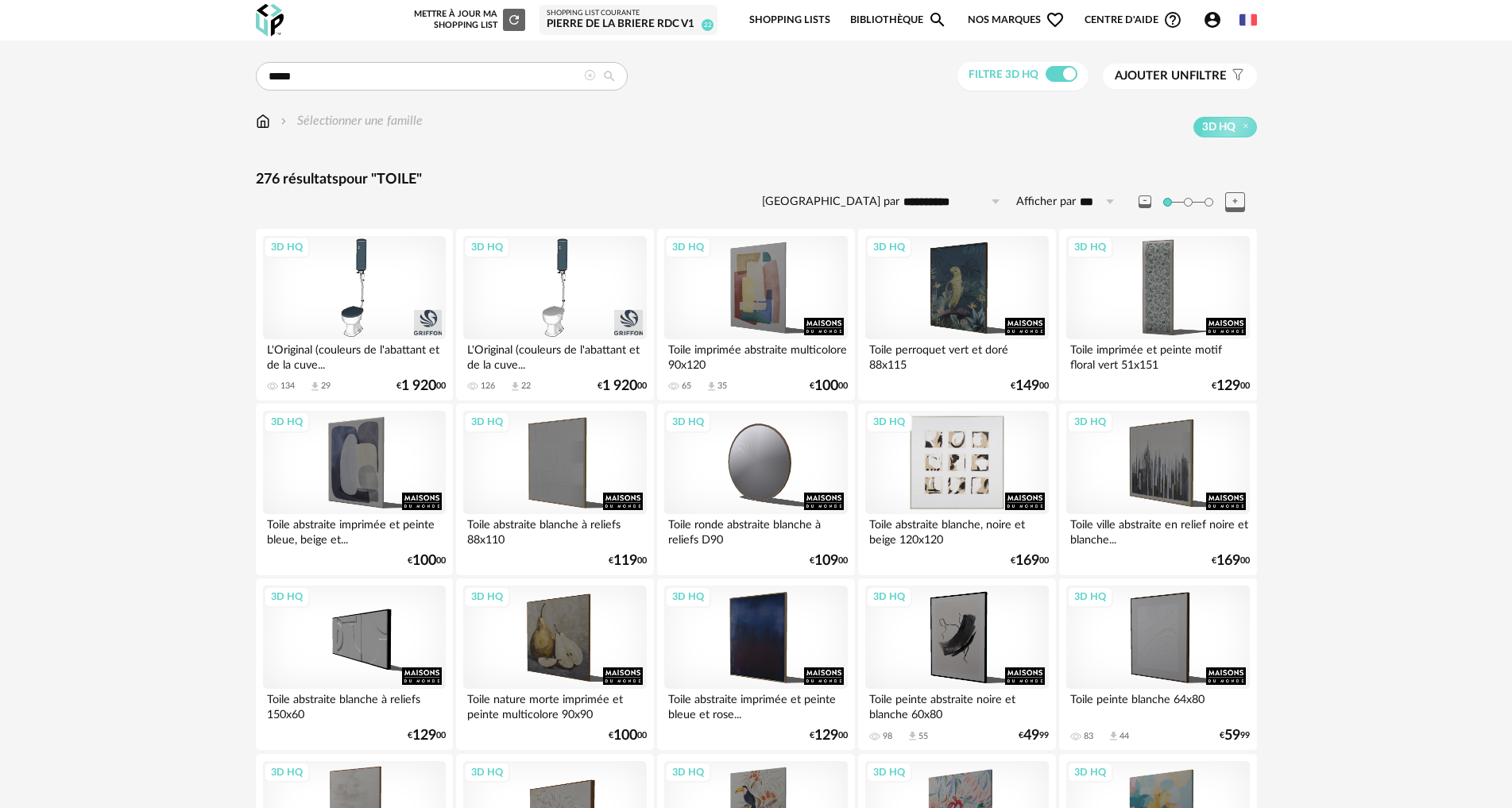
click at [948, 469] on div "3D HQ" at bounding box center [957, 462] width 183 height 103
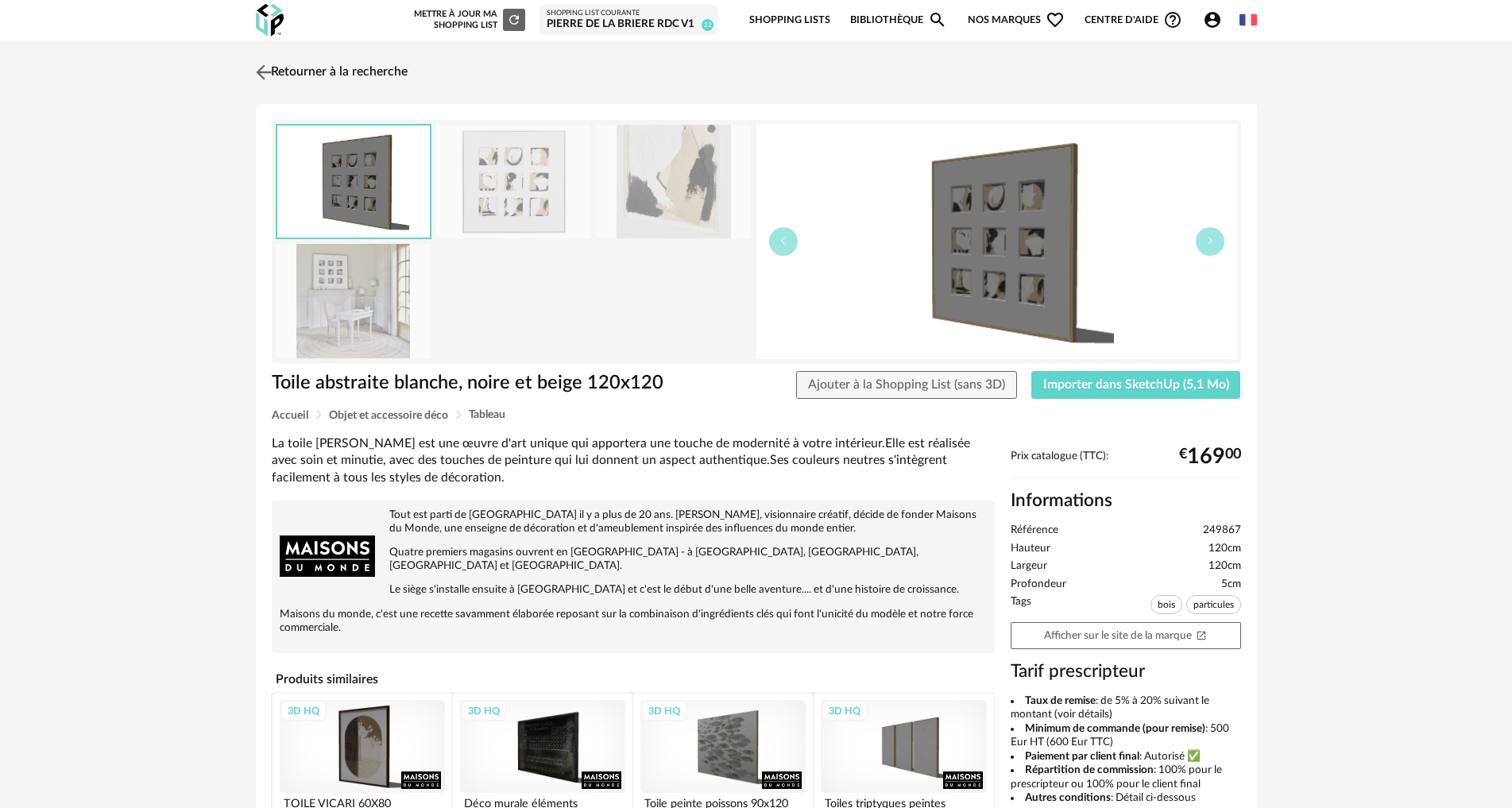
click at [261, 69] on img at bounding box center [263, 71] width 23 height 23
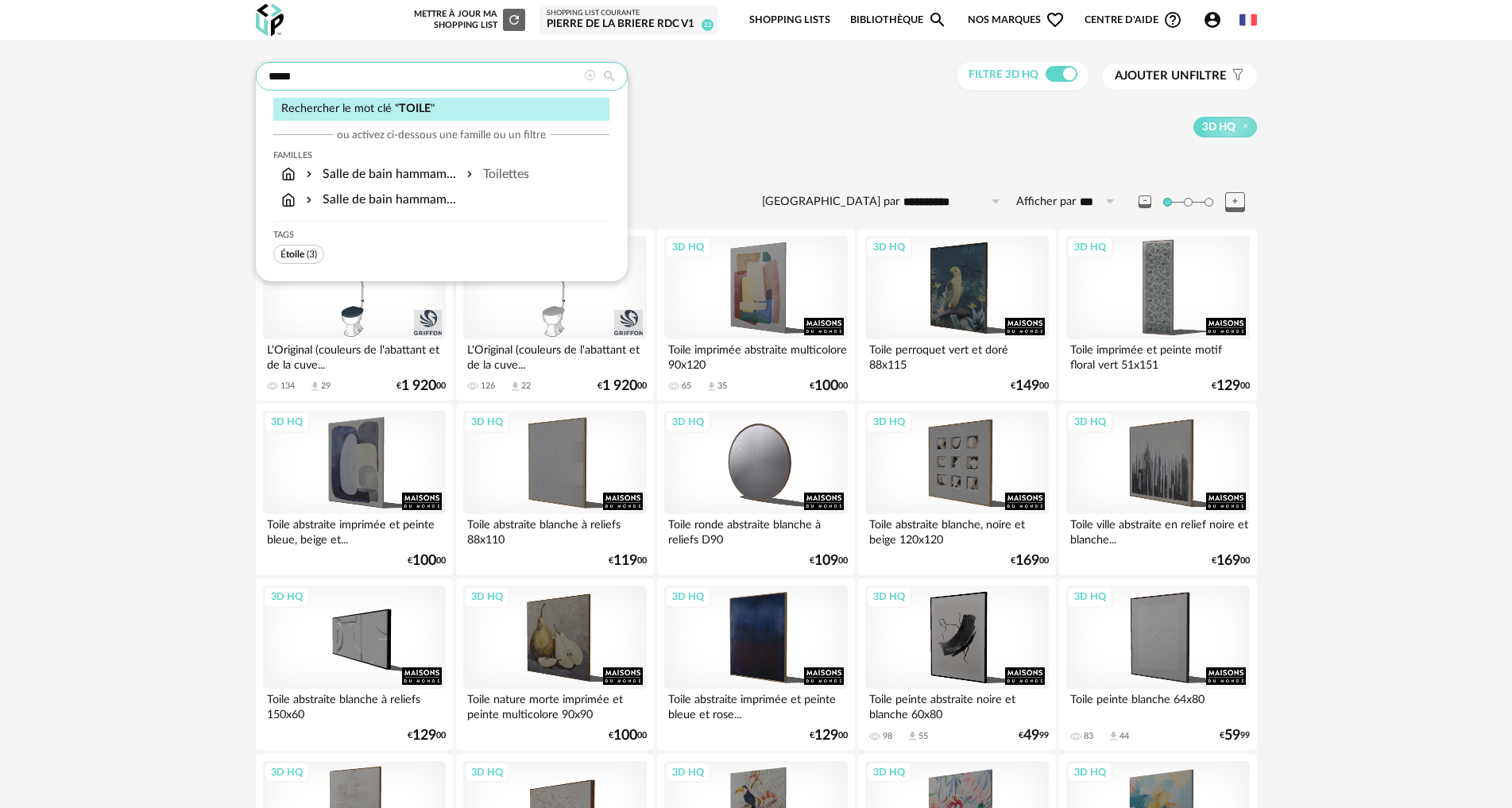
drag, startPoint x: 248, startPoint y: 69, endPoint x: 127, endPoint y: 44, distance: 123.6
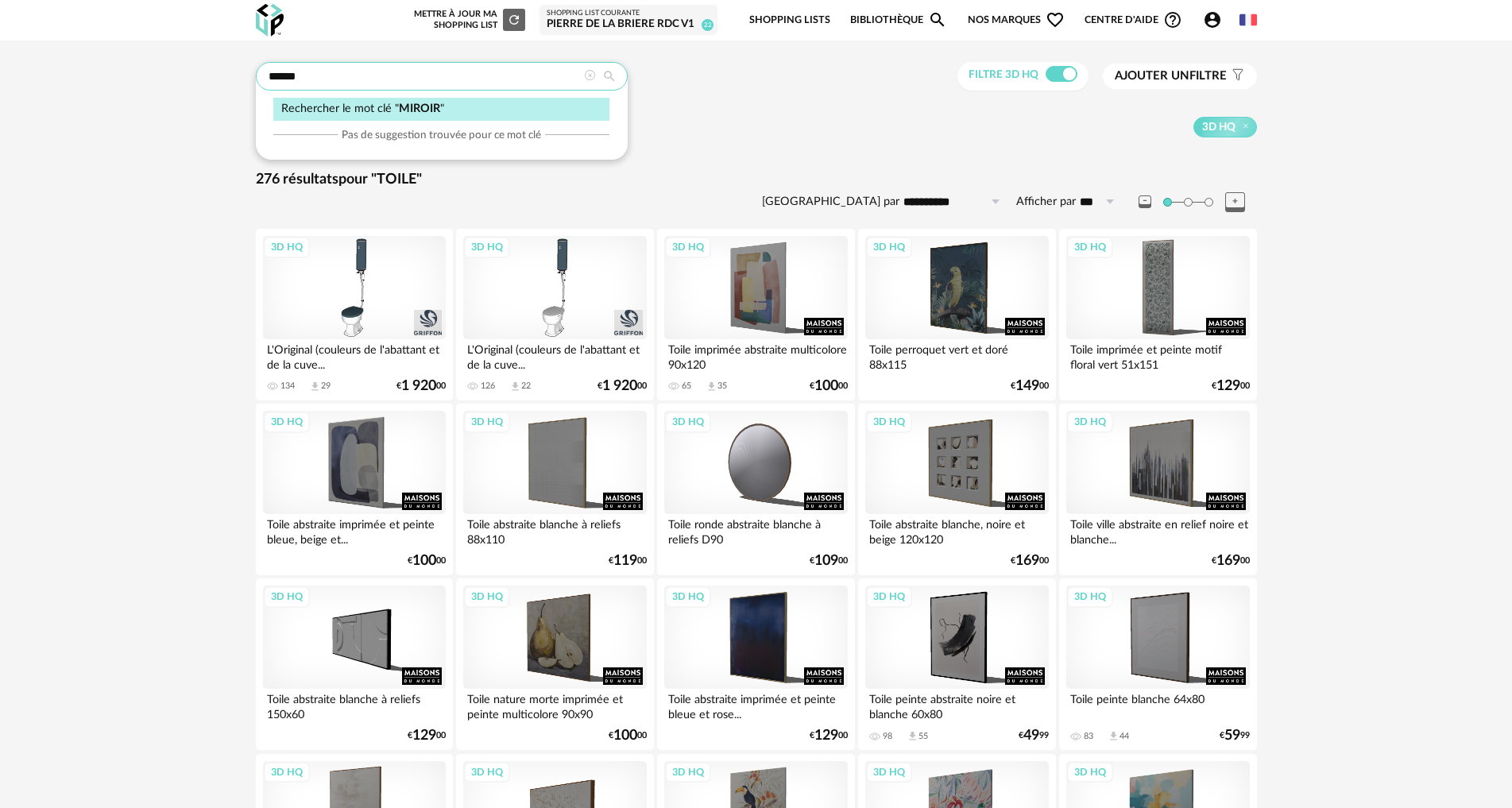
type input "******"
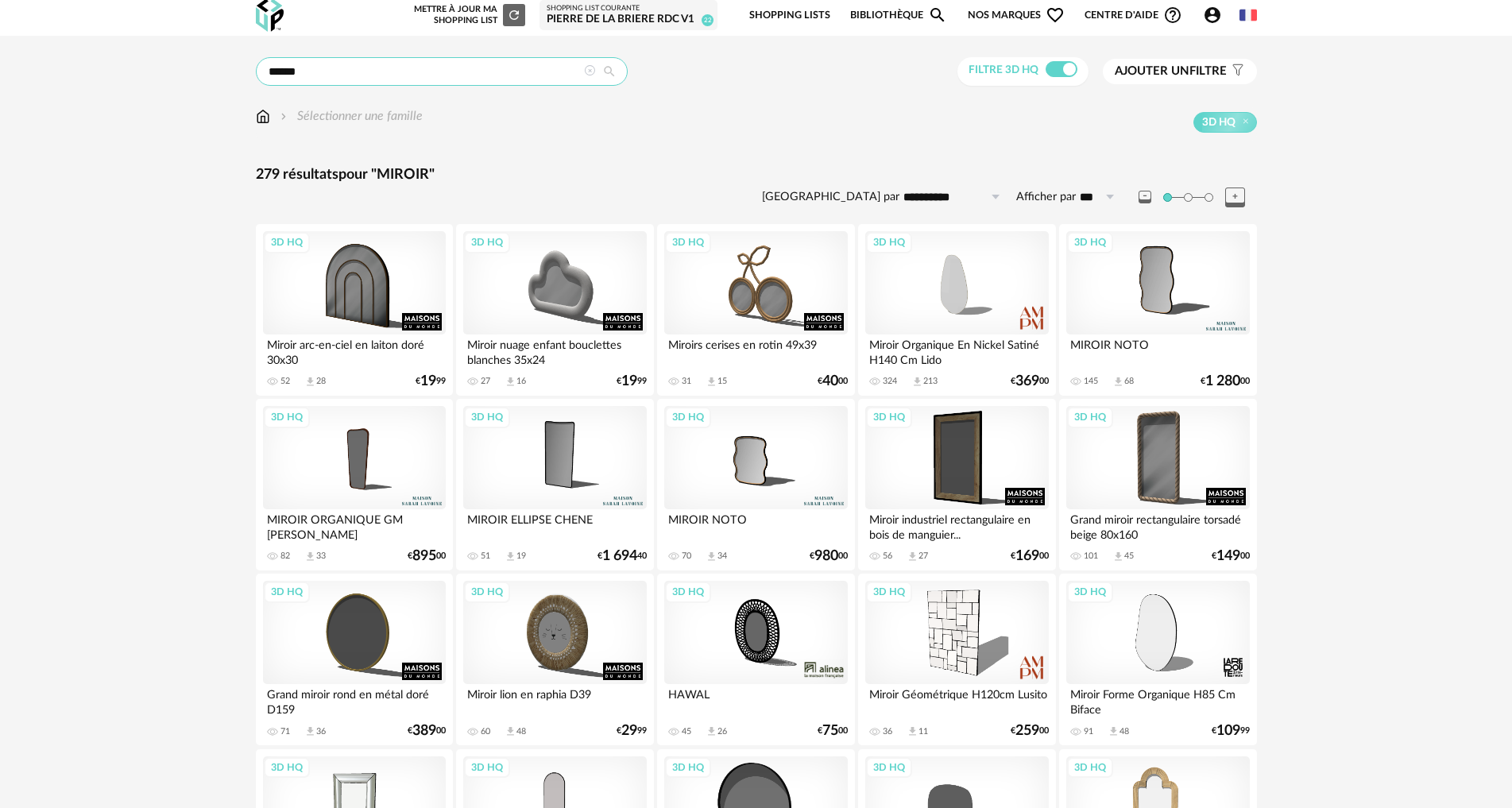
scroll to position [397, 0]
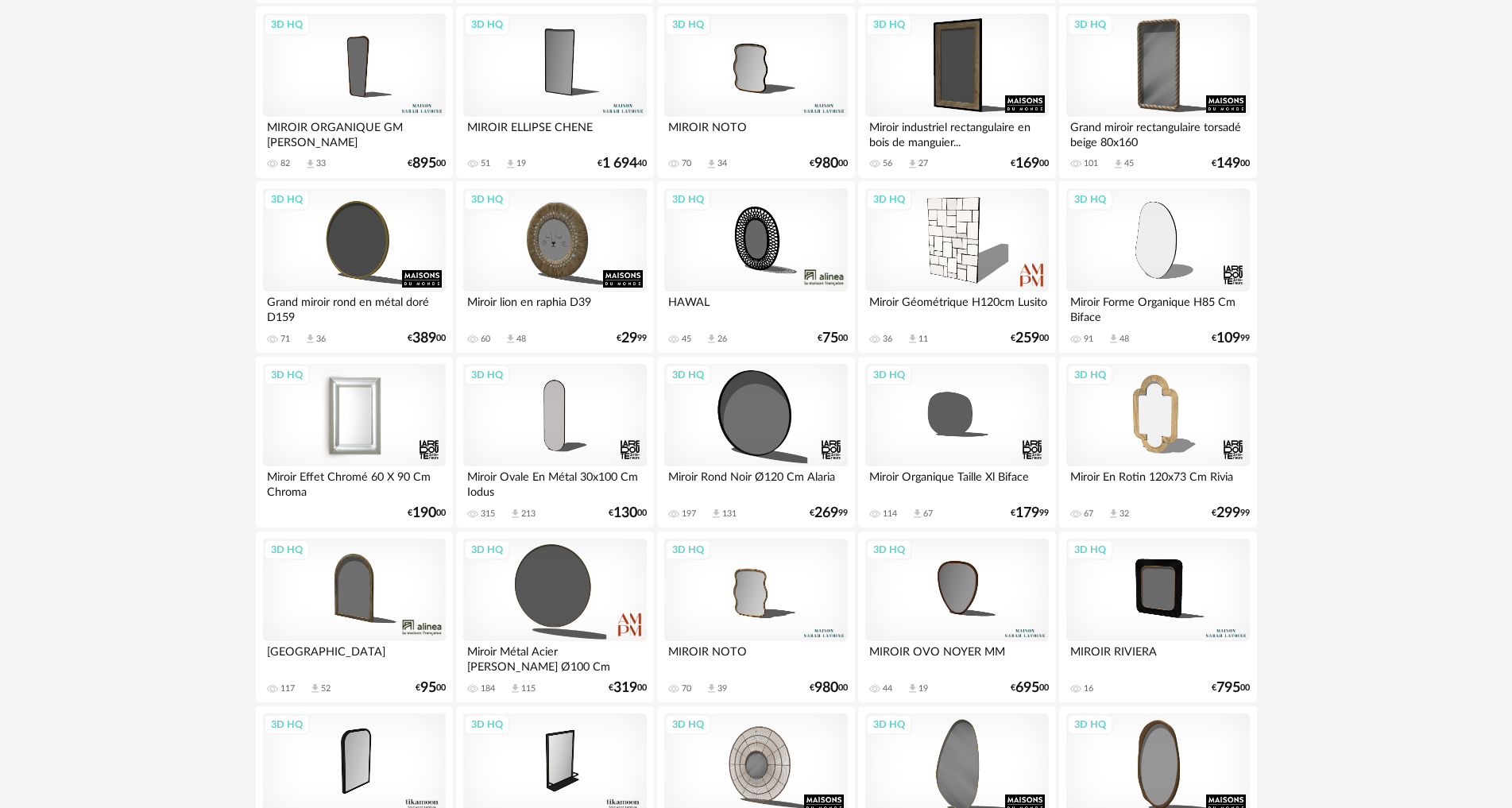
click at [373, 416] on div "3D HQ" at bounding box center [354, 415] width 183 height 103
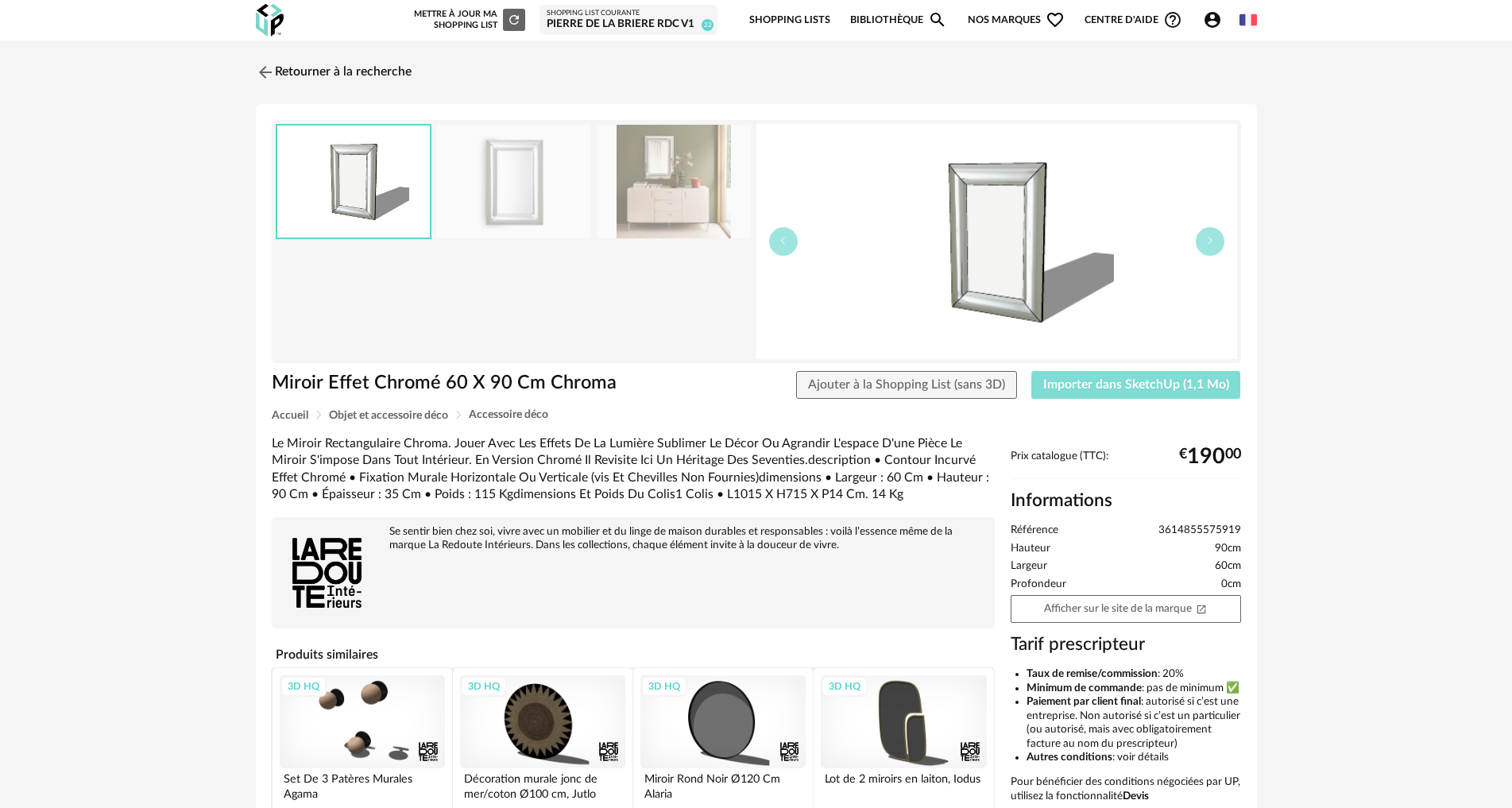
click at [1104, 382] on span "Importer dans SketchUp (1,1 Mo)" at bounding box center [1136, 384] width 186 height 13
click at [373, 66] on link "Retourner à la recherche" at bounding box center [329, 71] width 156 height 35
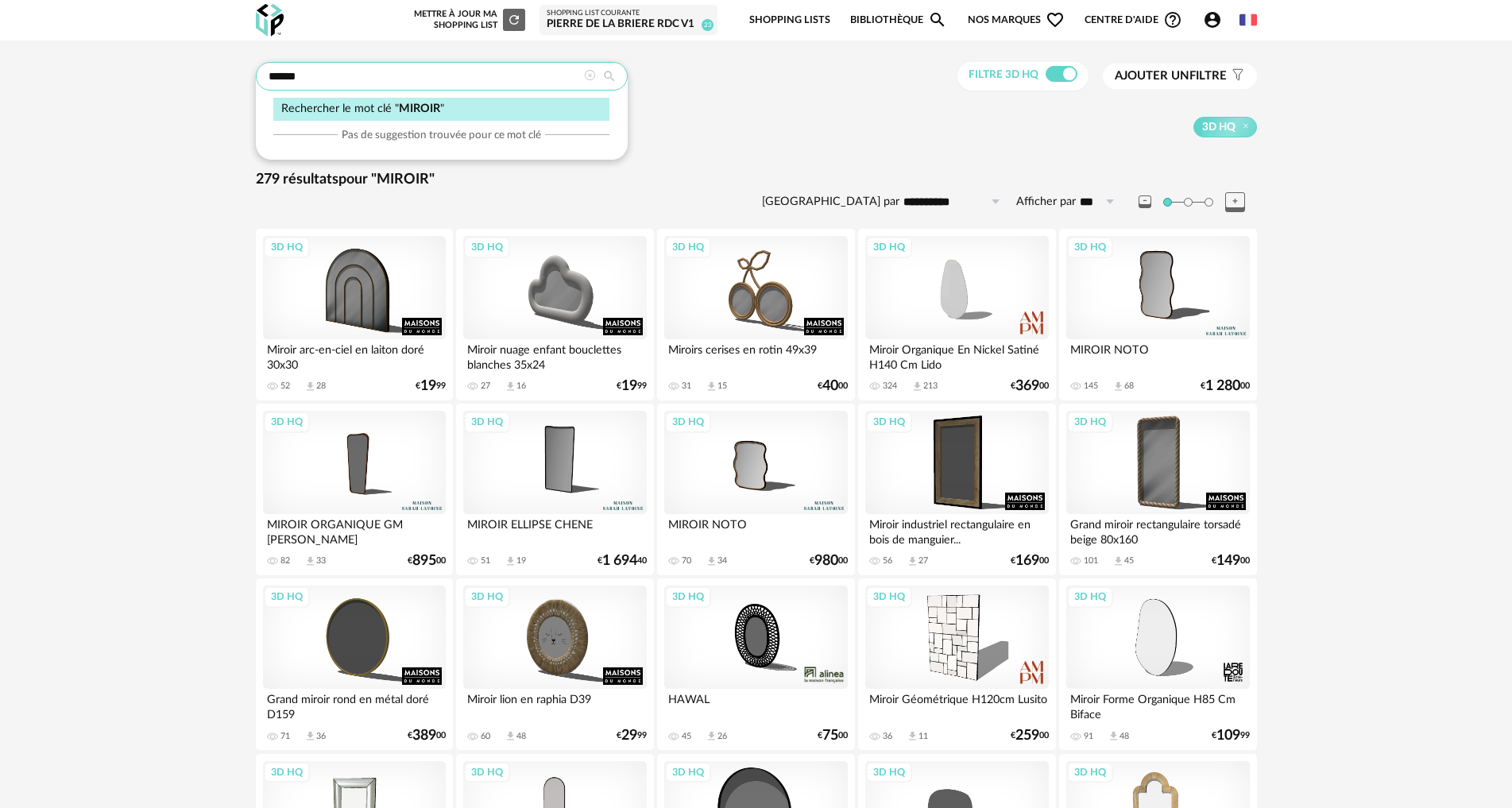
drag, startPoint x: 340, startPoint y: 73, endPoint x: 116, endPoint y: 59, distance: 224.4
type input "*******"
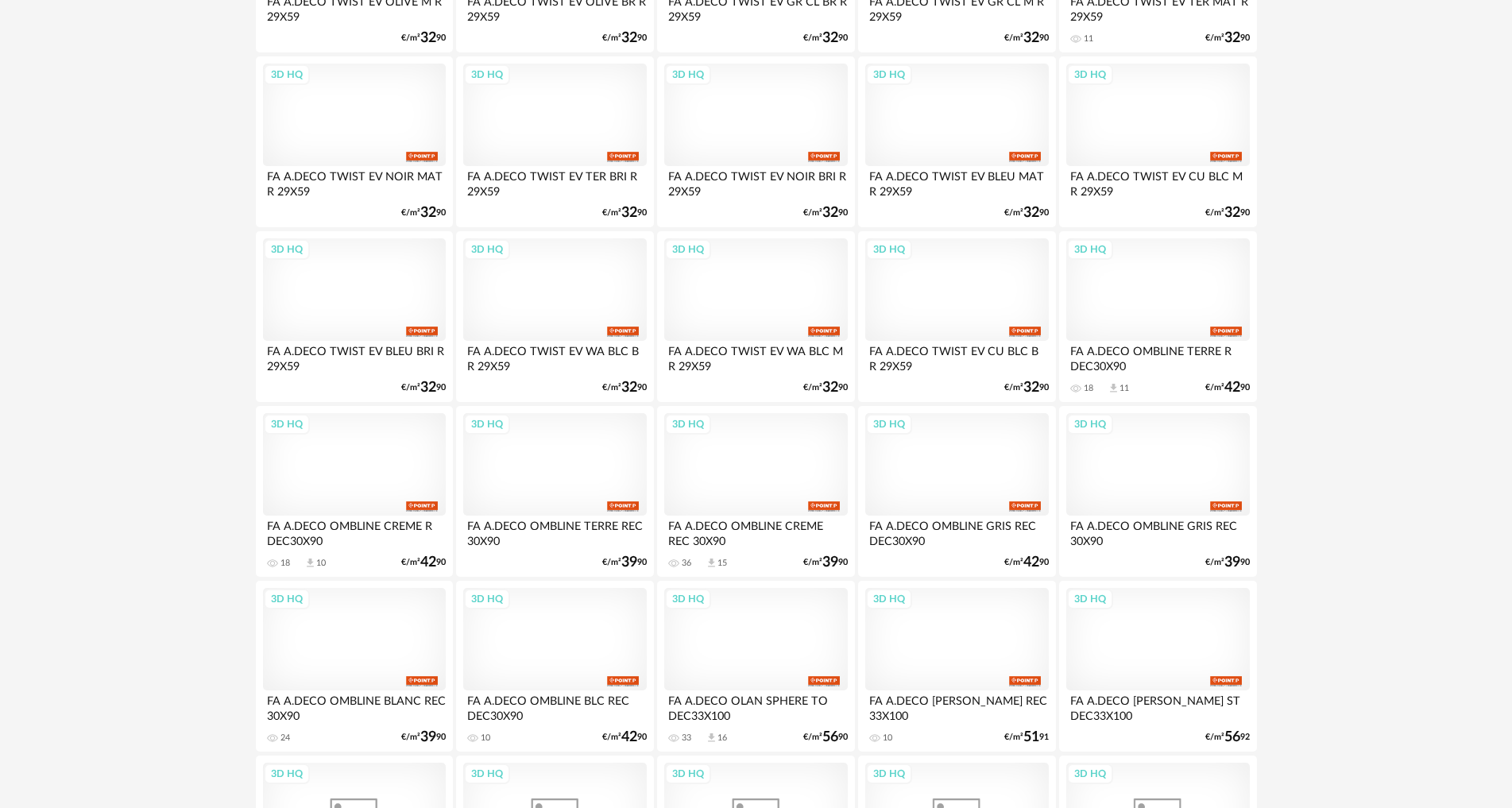
scroll to position [2702, 0]
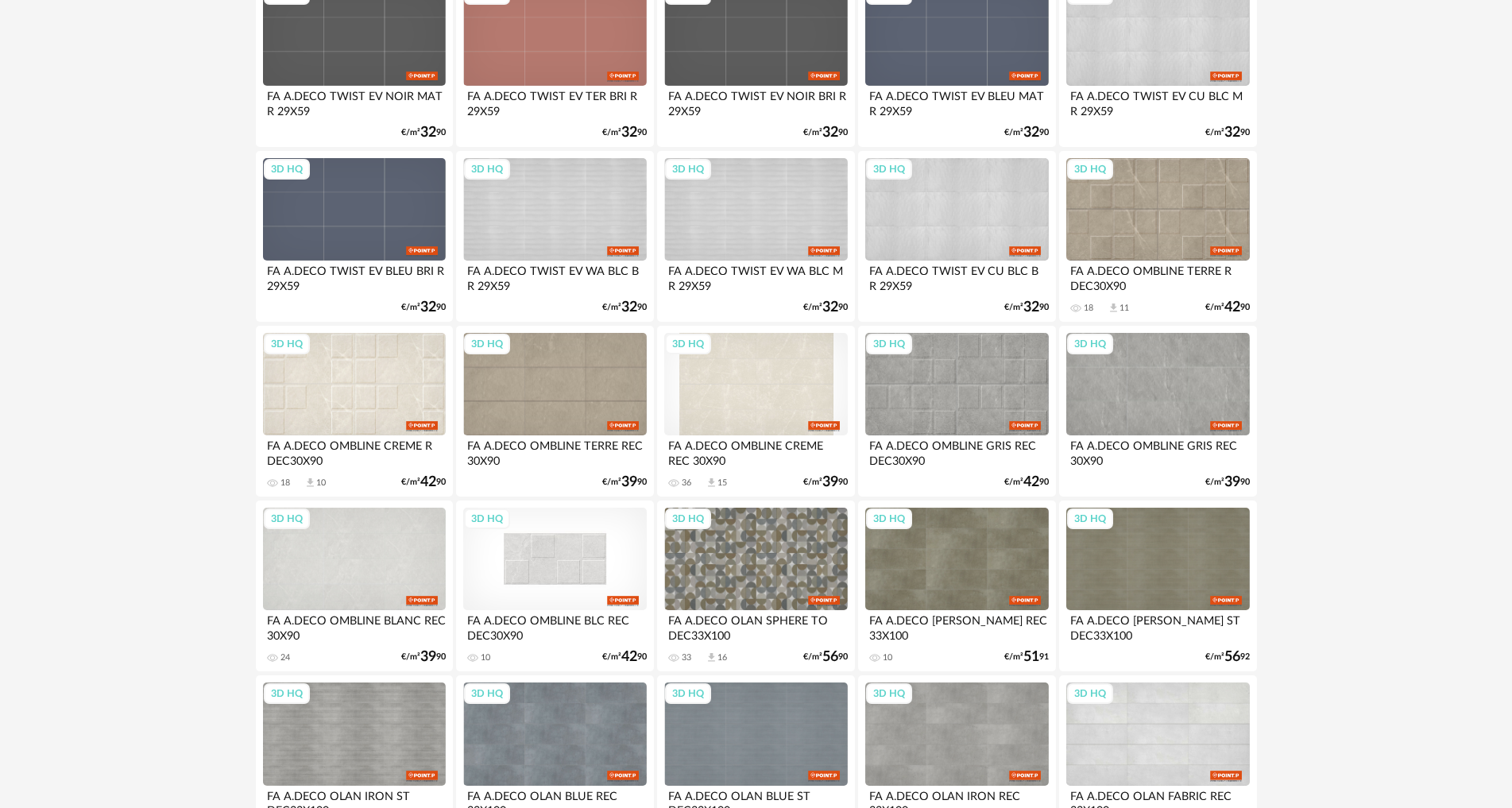
click at [567, 579] on div "3D HQ" at bounding box center [554, 559] width 183 height 103
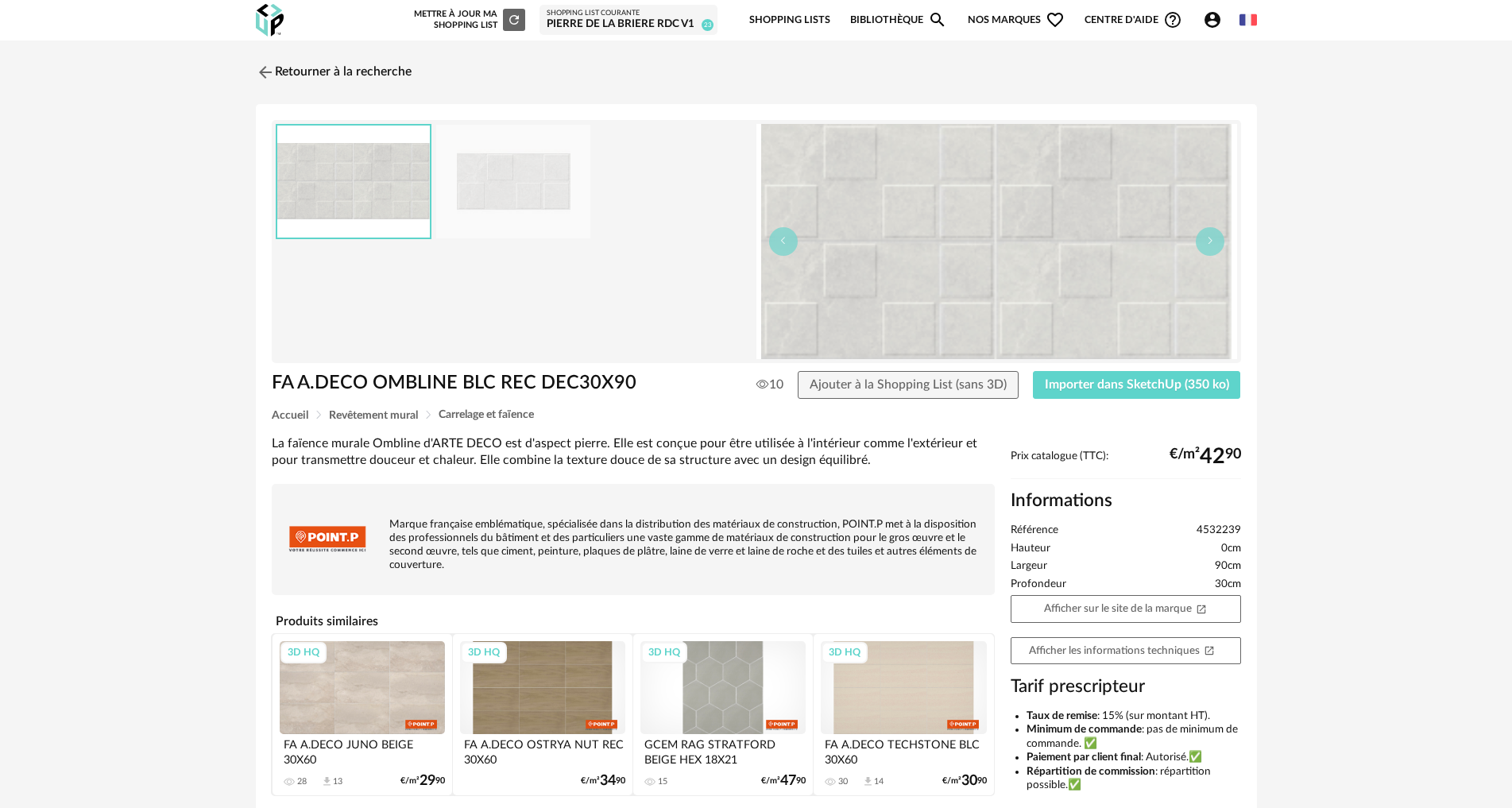
scroll to position [164, 0]
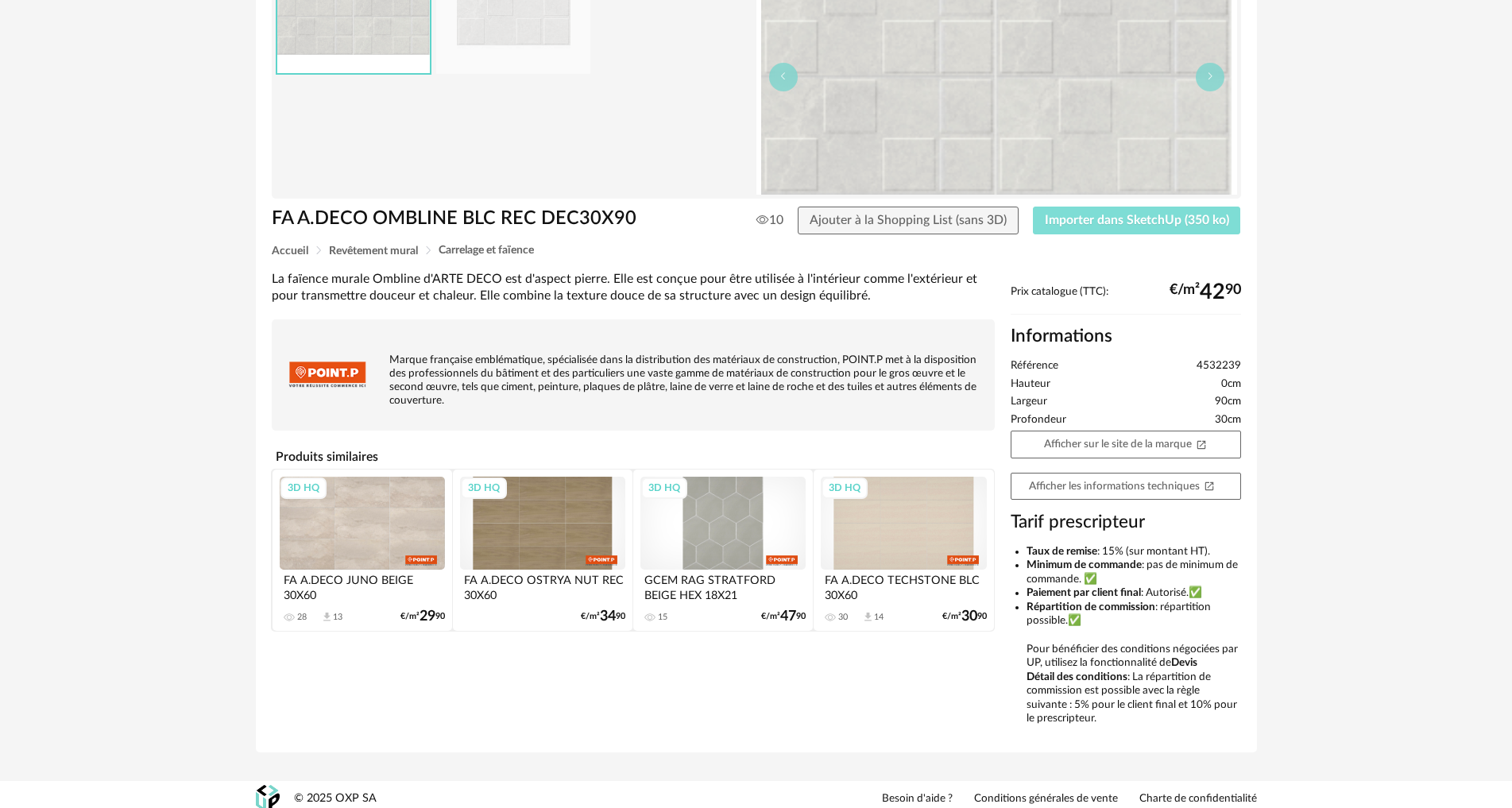
click at [1089, 219] on span "Importer dans SketchUp (350 ko)" at bounding box center [1137, 219] width 185 height 13
